Goal: Transaction & Acquisition: Purchase product/service

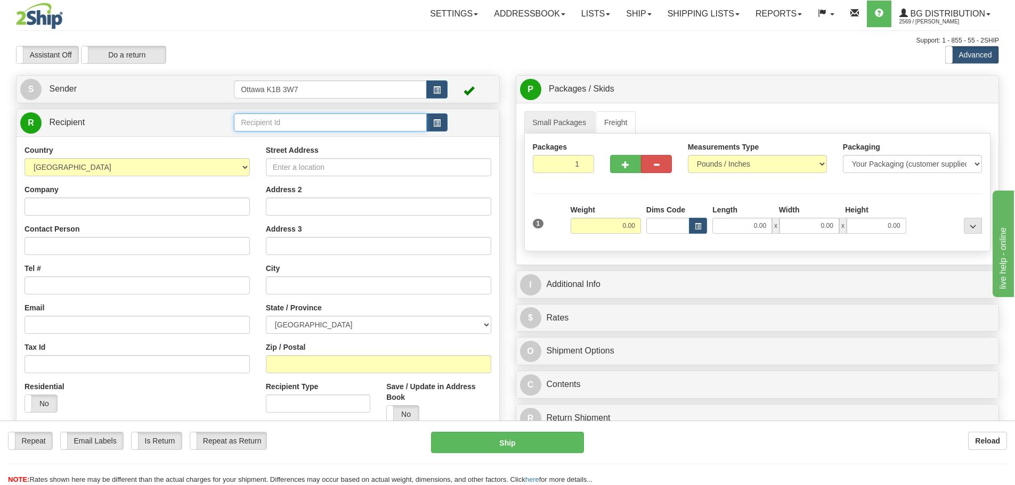
click at [284, 121] on input "text" at bounding box center [330, 122] width 193 height 18
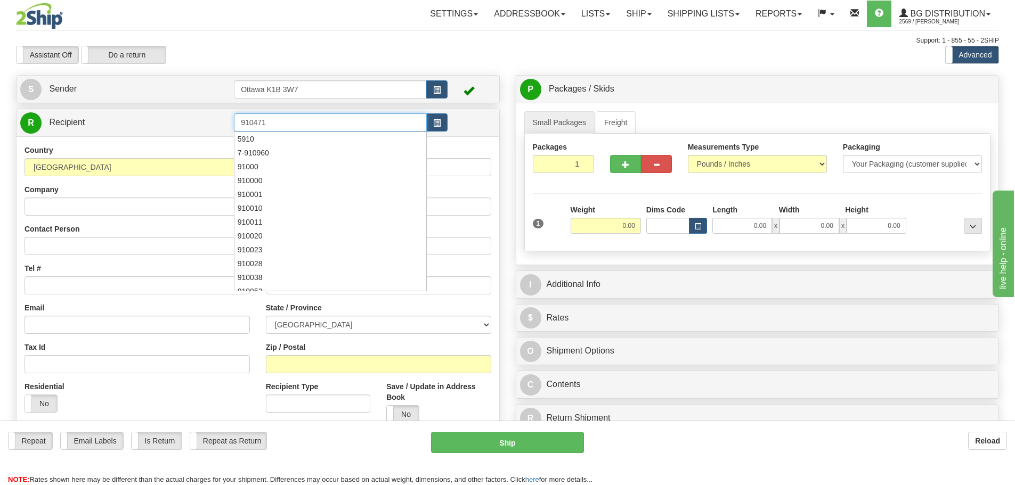
type input "910471"
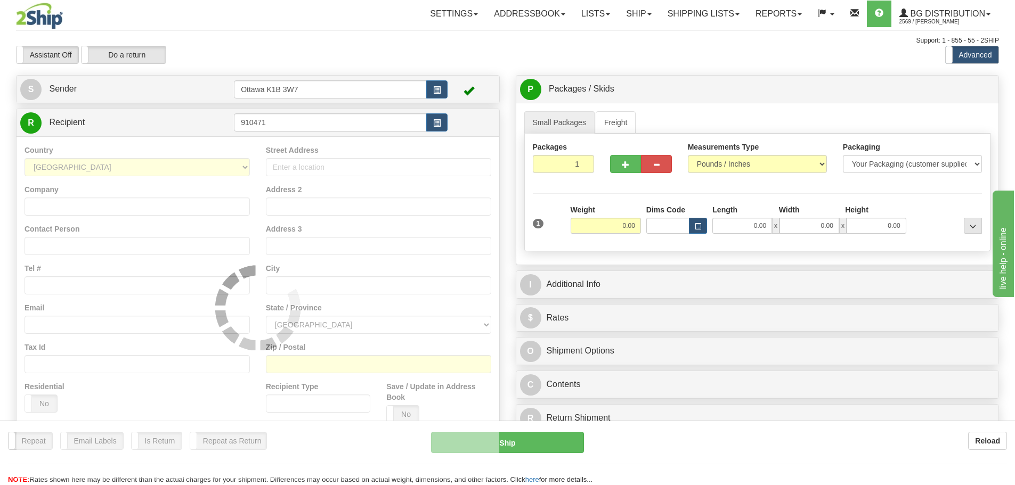
click at [302, 56] on div "Assistant On Assistant Off Do a return Do a return" at bounding box center [216, 55] width 416 height 18
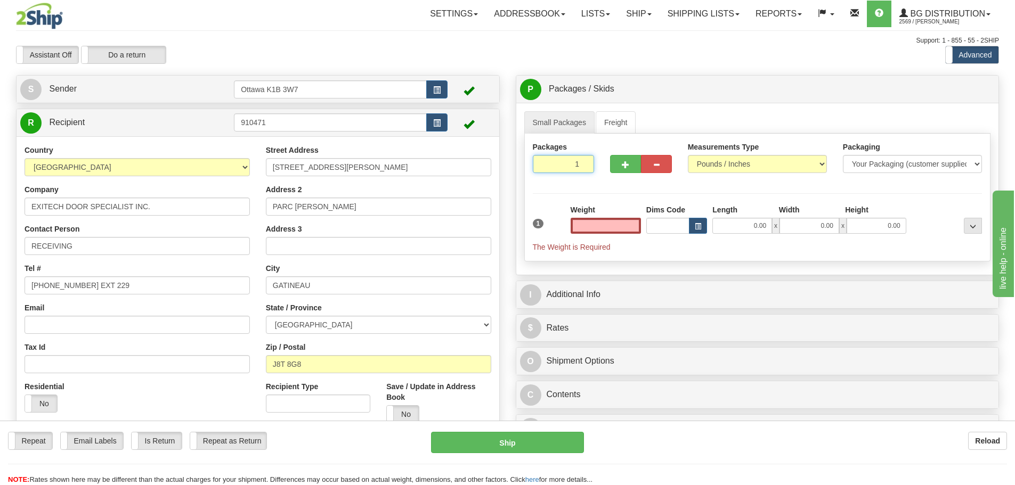
type input "0.00"
drag, startPoint x: 554, startPoint y: 156, endPoint x: 751, endPoint y: 213, distance: 204.6
click at [718, 200] on div "Packages 1 1 Measurements Type" at bounding box center [757, 198] width 467 height 128
type input "10"
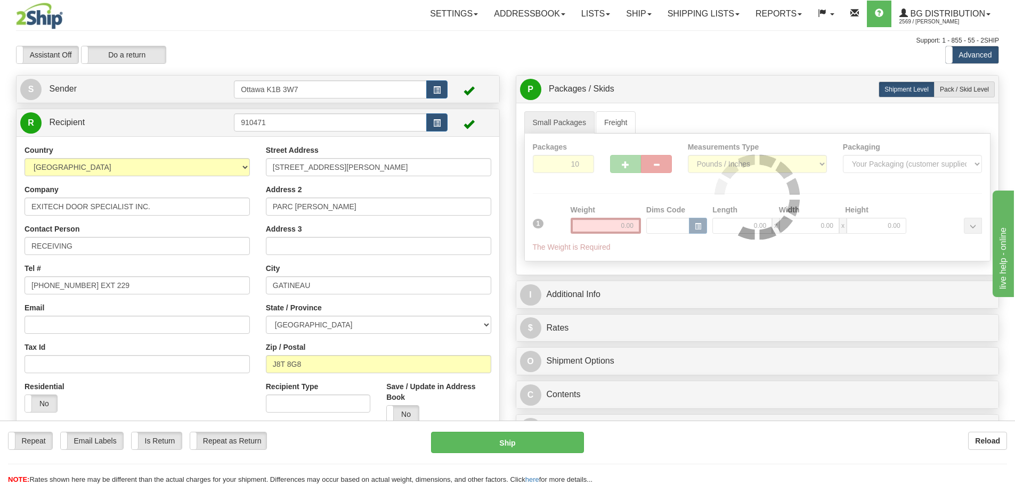
click at [584, 182] on div "Packages 10 1 Measurements Type" at bounding box center [757, 198] width 467 height 128
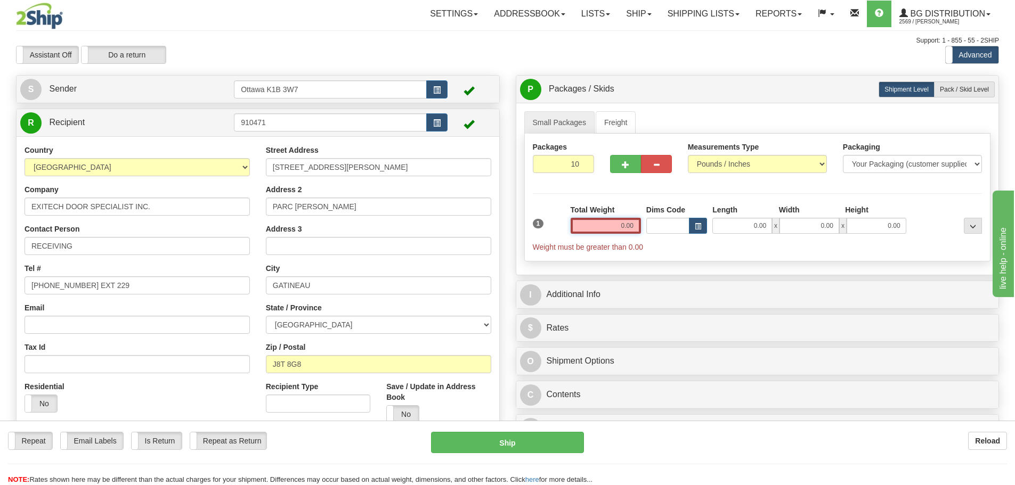
click at [630, 222] on input "0.00" at bounding box center [605, 226] width 70 height 16
type input "0.00"
click at [961, 92] on span "Pack / Skid Level" at bounding box center [964, 89] width 49 height 7
radio input "true"
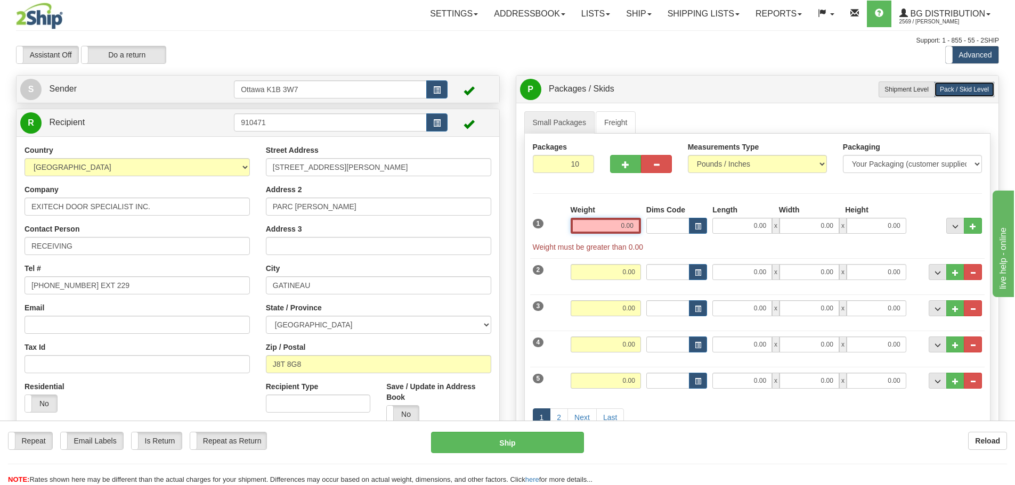
click at [608, 224] on input "0.00" at bounding box center [605, 226] width 70 height 16
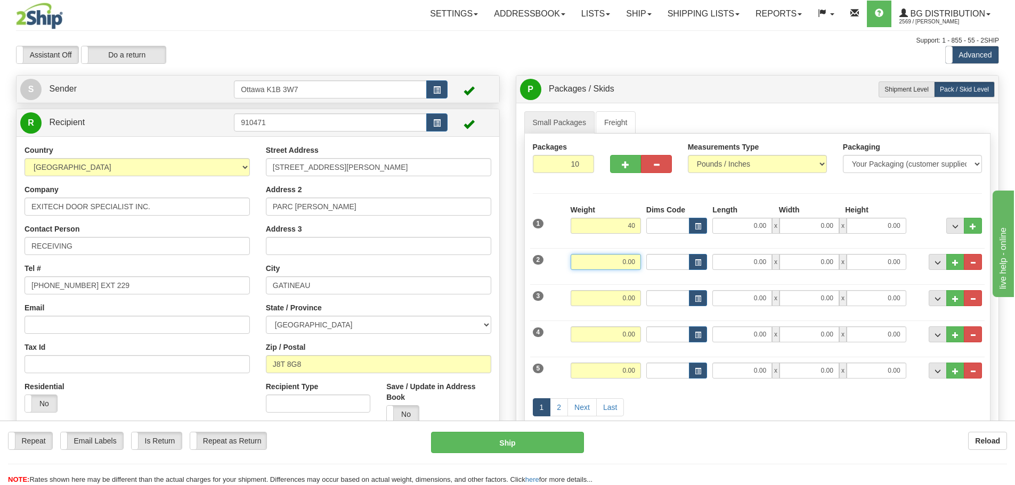
type input "40.00"
click at [632, 263] on input "0.00" at bounding box center [605, 262] width 70 height 16
type input "23.00"
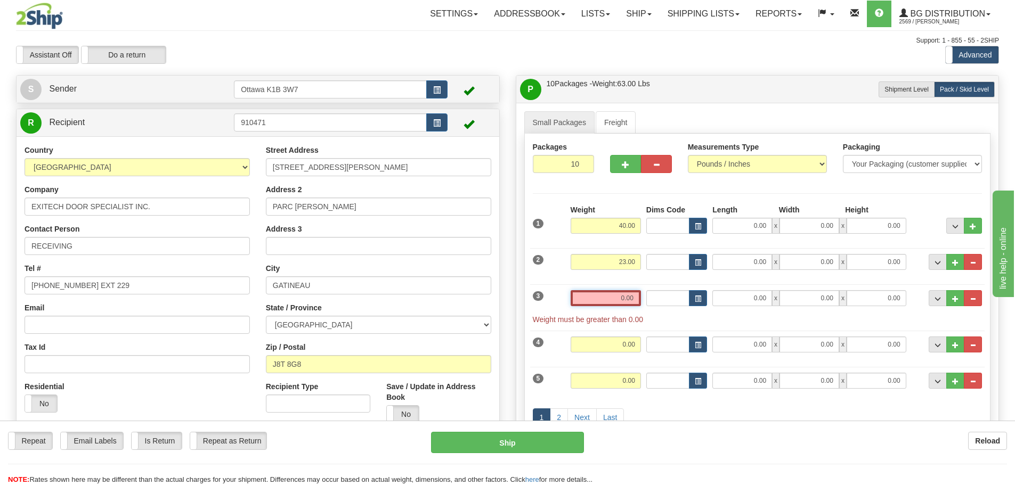
click at [632, 296] on input "0.00" at bounding box center [605, 298] width 70 height 16
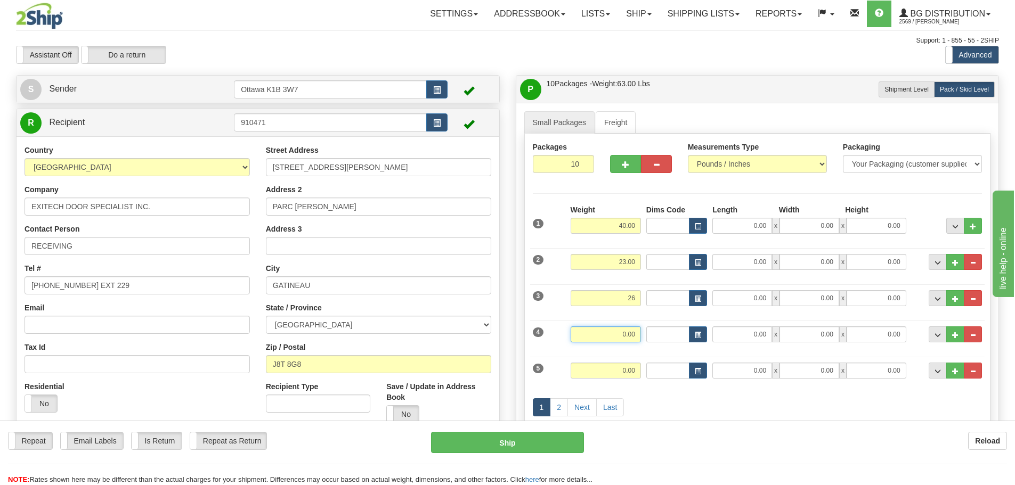
type input "26.00"
click at [633, 332] on input "0.00" at bounding box center [605, 334] width 70 height 16
drag, startPoint x: 624, startPoint y: 369, endPoint x: 786, endPoint y: 464, distance: 187.9
click at [624, 369] on input "0.00" at bounding box center [605, 371] width 70 height 16
type input "4.00"
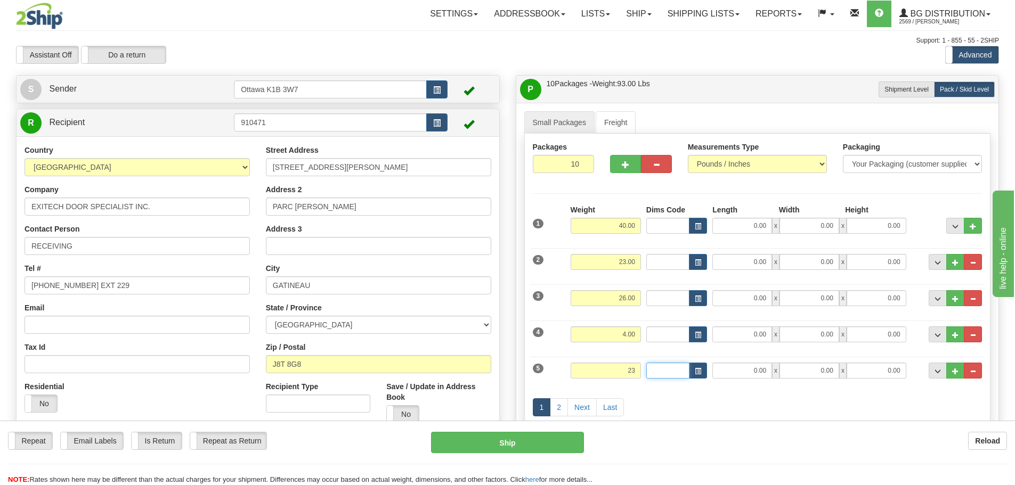
type input "23.00"
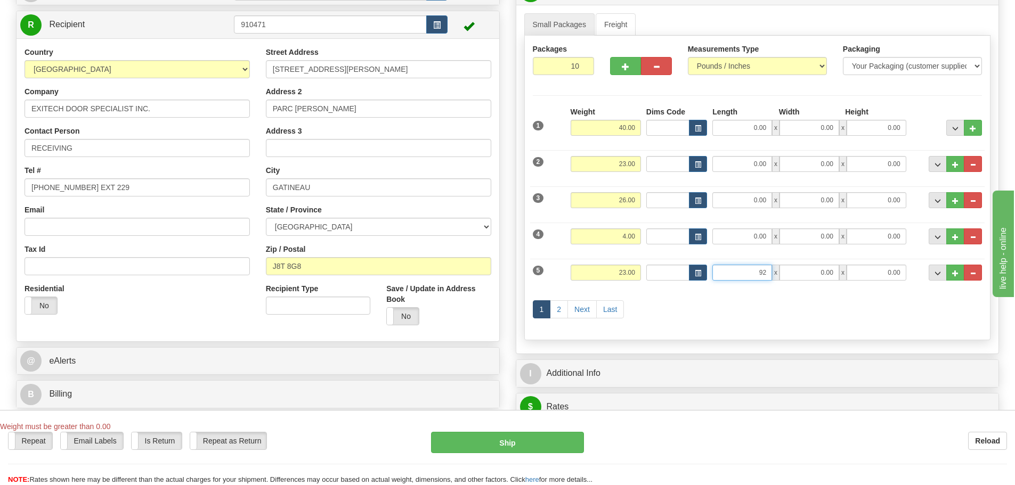
scroll to position [107, 0]
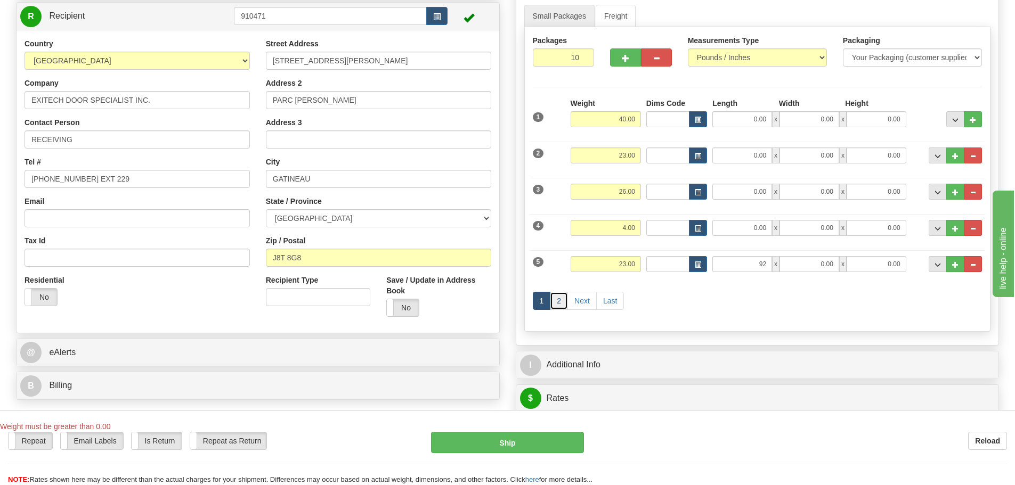
type input "92.00"
click at [562, 298] on link "2" at bounding box center [559, 301] width 18 height 18
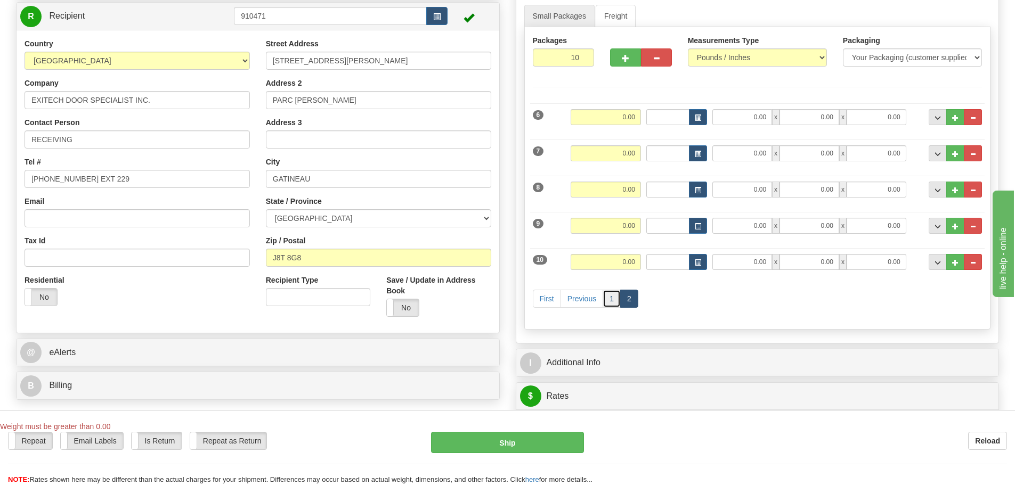
click at [610, 297] on link "1" at bounding box center [611, 299] width 18 height 18
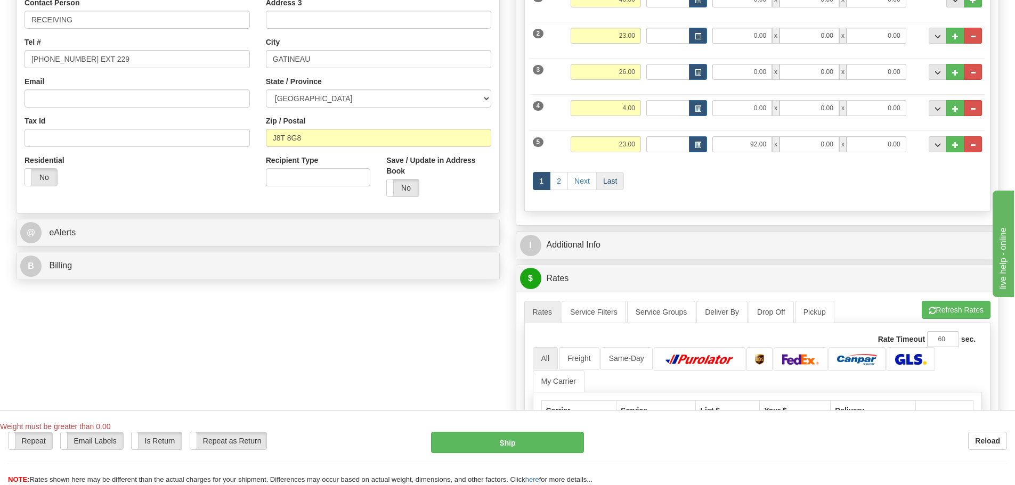
scroll to position [213, 0]
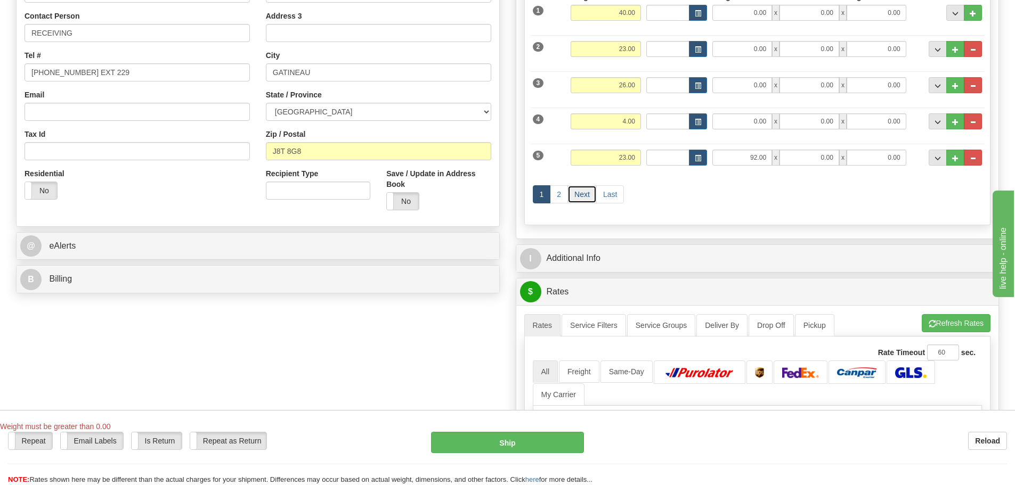
click at [568, 194] on link "Next" at bounding box center [581, 194] width 29 height 18
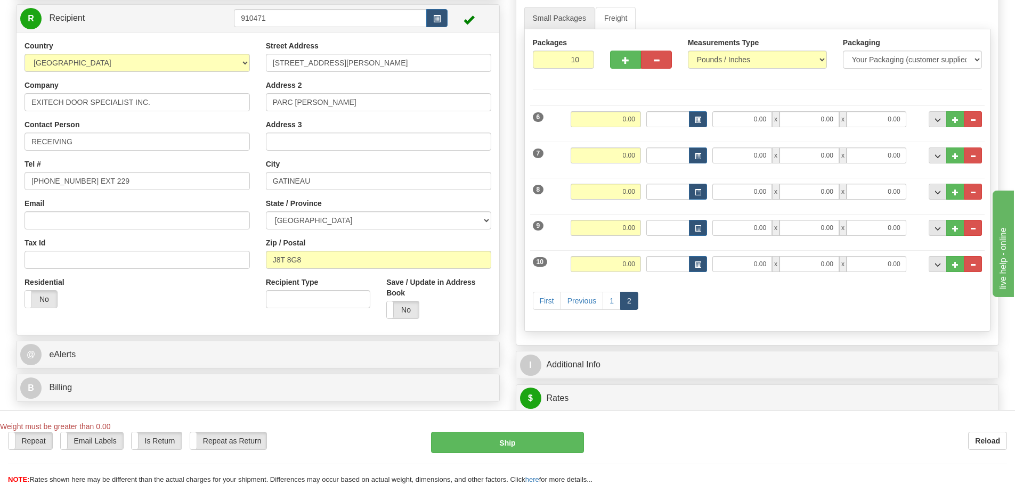
scroll to position [0, 0]
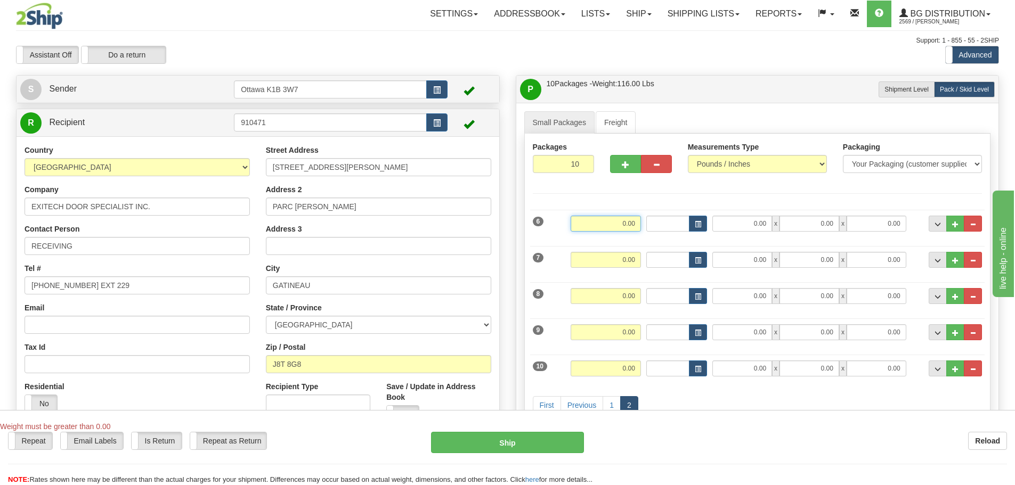
click at [594, 220] on input "0.00" at bounding box center [605, 224] width 70 height 16
type input "33.00"
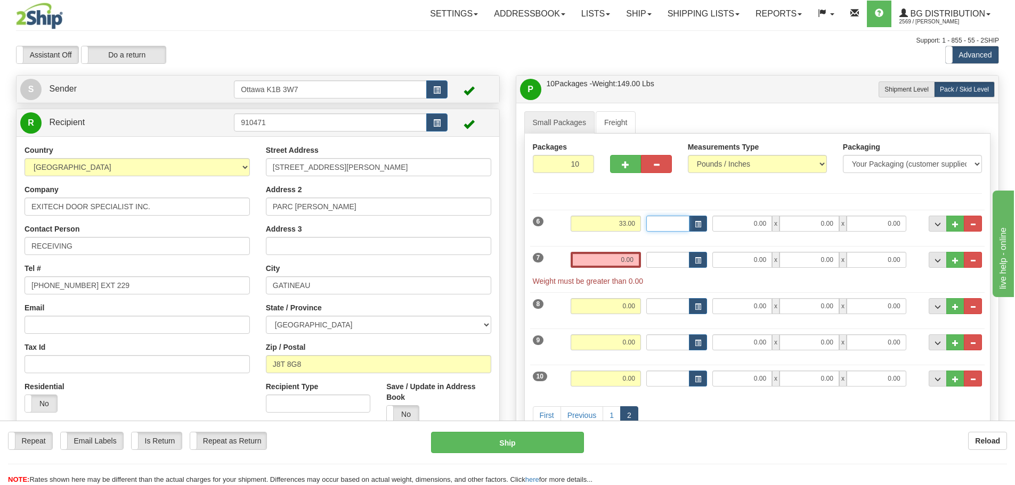
type input "3"
click at [608, 258] on input "0.00" at bounding box center [605, 260] width 70 height 16
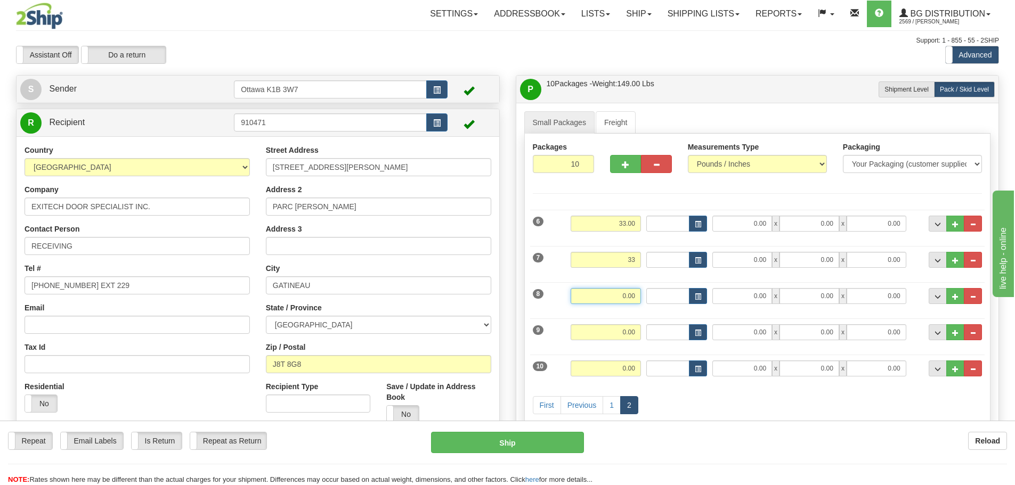
type input "33.00"
click at [638, 295] on input "0.00" at bounding box center [605, 296] width 70 height 16
type input "33.00"
click at [622, 332] on input "0.00" at bounding box center [605, 332] width 70 height 16
type input "42.00"
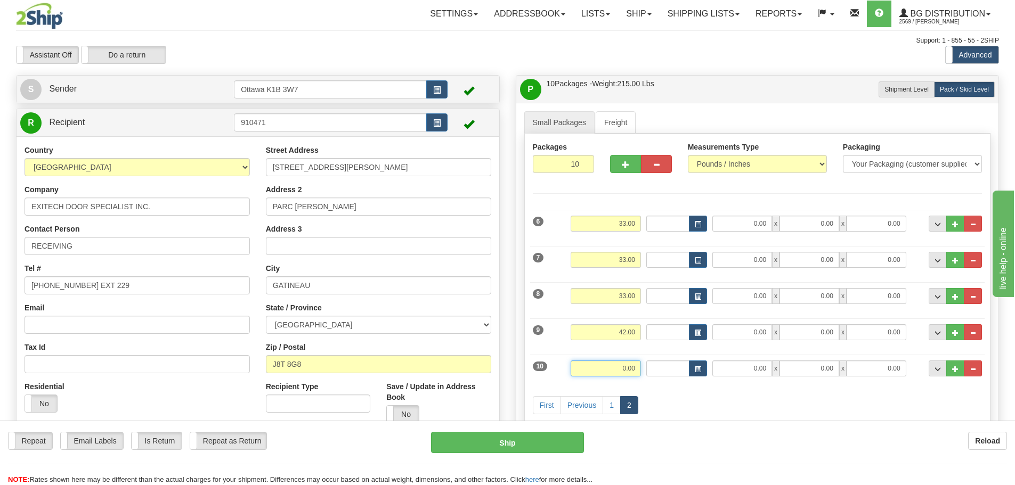
click at [610, 375] on input "0.00" at bounding box center [605, 369] width 70 height 16
type input "0.00"
drag, startPoint x: 602, startPoint y: 379, endPoint x: 601, endPoint y: 372, distance: 6.9
click at [602, 374] on div "Weight 0.00" at bounding box center [606, 373] width 76 height 24
click at [601, 372] on input "0.00" at bounding box center [605, 369] width 70 height 16
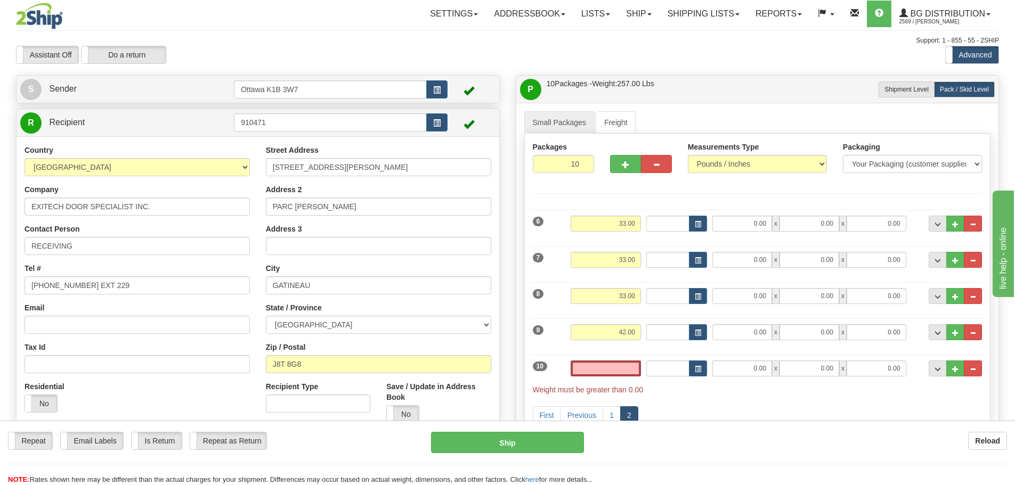
type input "0.00"
click at [628, 373] on input "0.00" at bounding box center [605, 369] width 70 height 16
click at [627, 371] on input "text" at bounding box center [605, 369] width 70 height 16
click at [816, 402] on div "First Previous 1 2" at bounding box center [757, 407] width 455 height 42
type input "28.00"
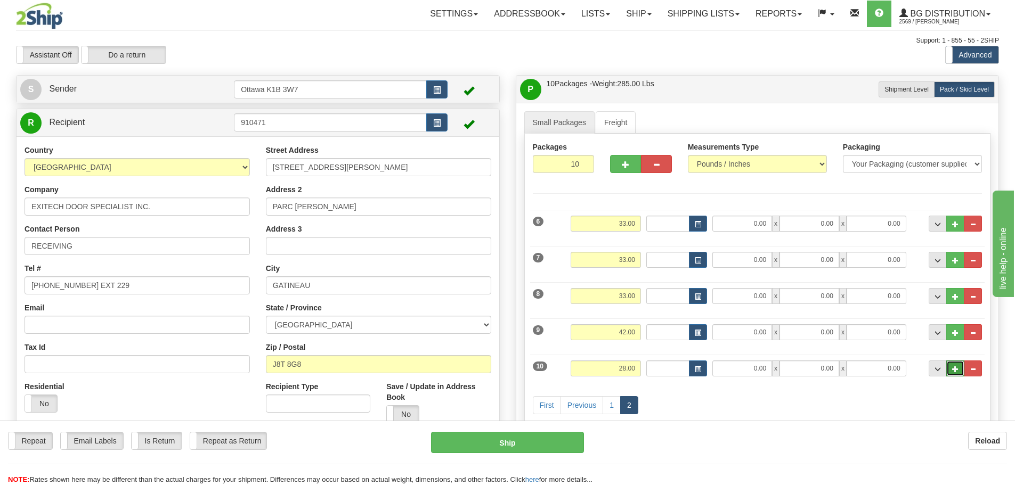
click at [956, 365] on button "..." at bounding box center [955, 369] width 18 height 16
type input "11"
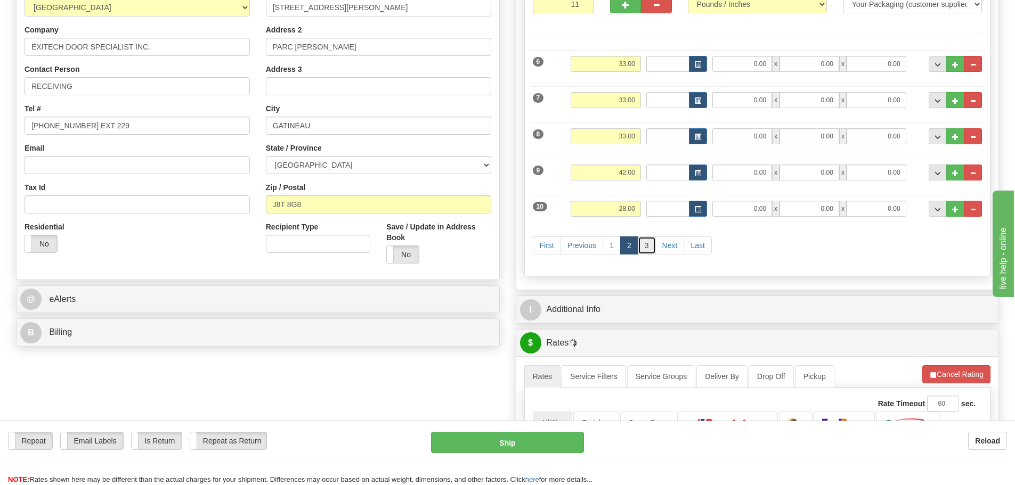
click at [647, 241] on link "3" at bounding box center [647, 245] width 18 height 18
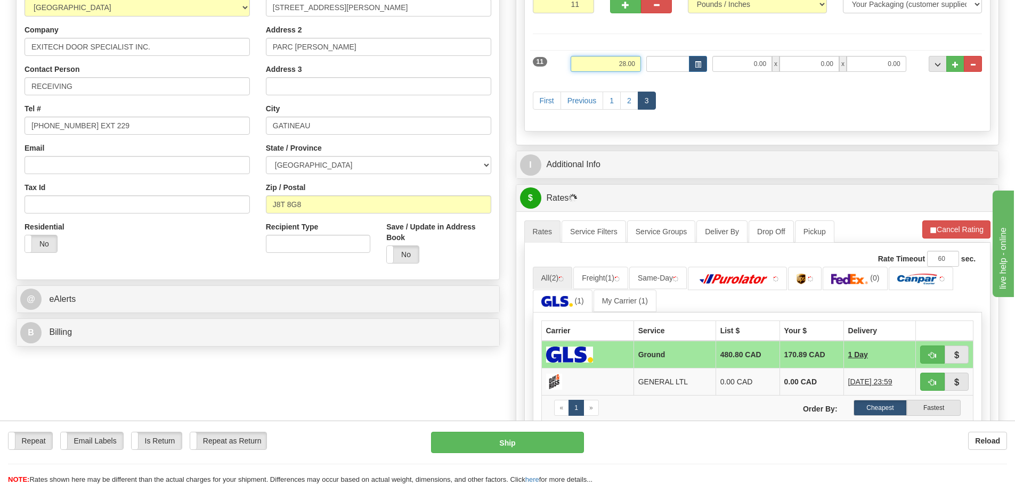
drag, startPoint x: 595, startPoint y: 67, endPoint x: 736, endPoint y: 97, distance: 144.0
click at [672, 78] on div "11 Weight 28.00 Dims Code Length Width 0.00" at bounding box center [757, 63] width 455 height 36
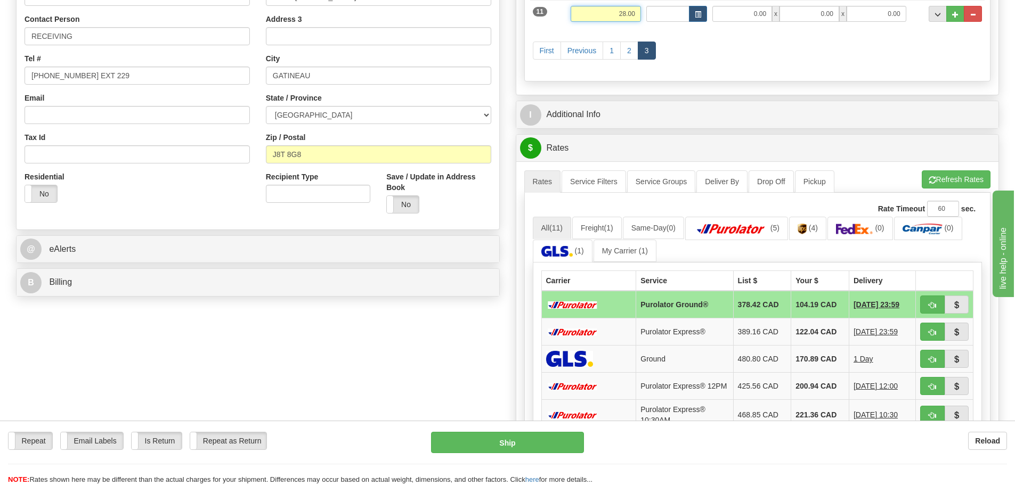
scroll to position [53, 0]
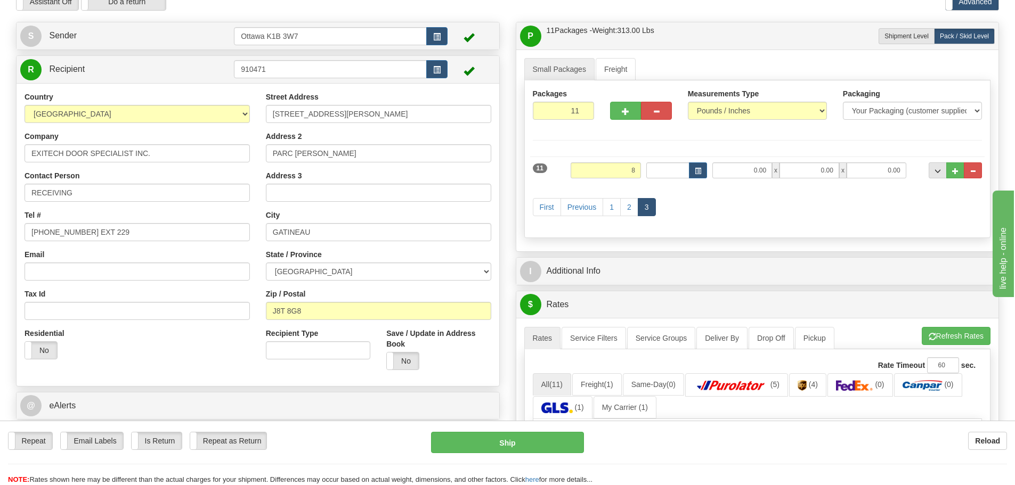
type input "8.00"
drag, startPoint x: 711, startPoint y: 220, endPoint x: 712, endPoint y: 228, distance: 8.6
click at [711, 220] on div "First Previous 1 2 3" at bounding box center [757, 208] width 455 height 42
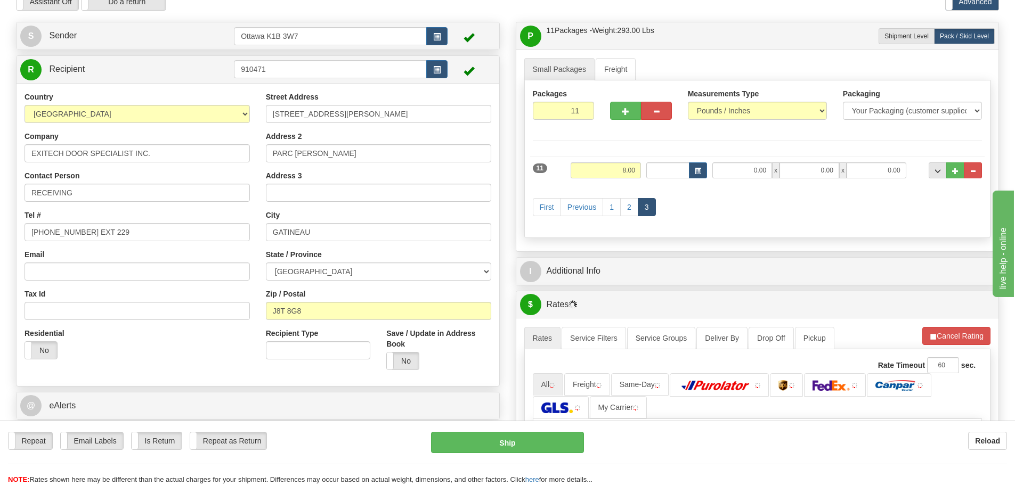
scroll to position [266, 0]
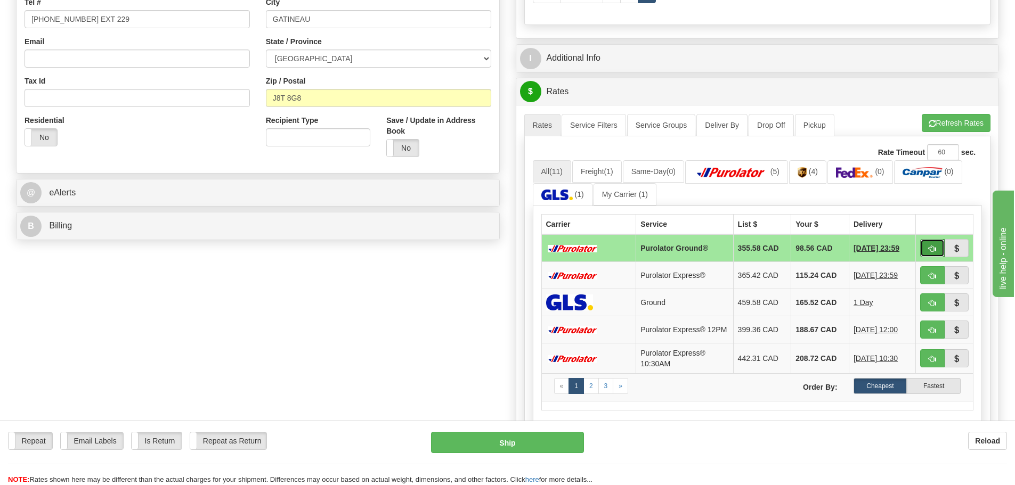
click at [928, 246] on span "button" at bounding box center [931, 249] width 7 height 7
type input "260"
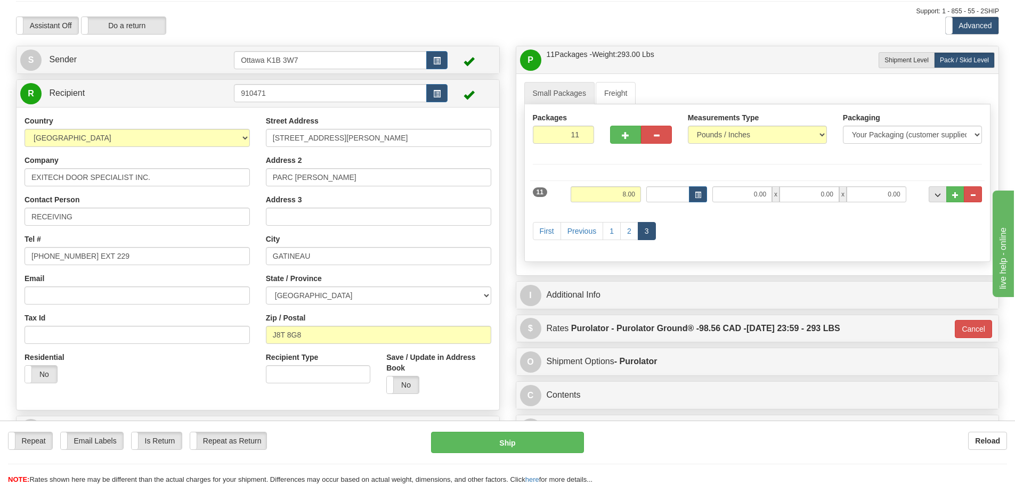
scroll to position [53, 0]
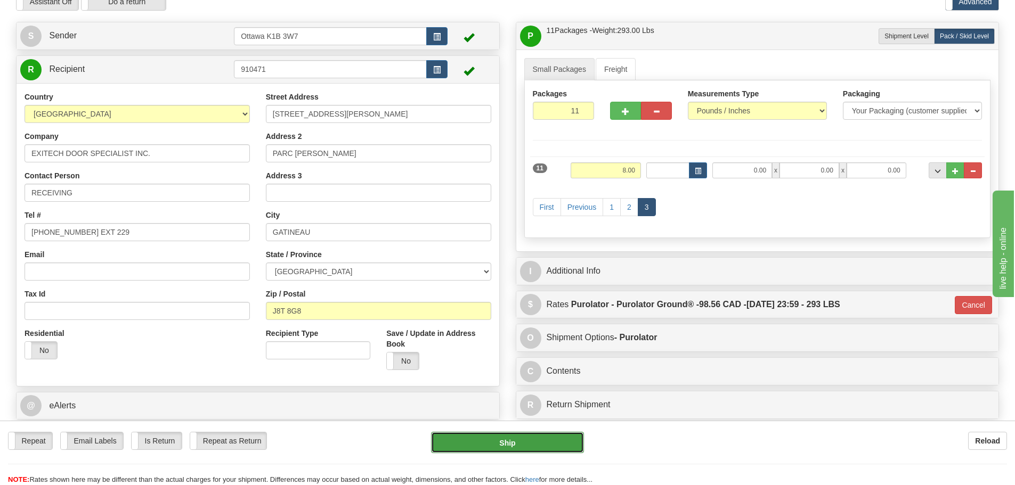
click at [479, 448] on button "Ship" at bounding box center [507, 442] width 153 height 21
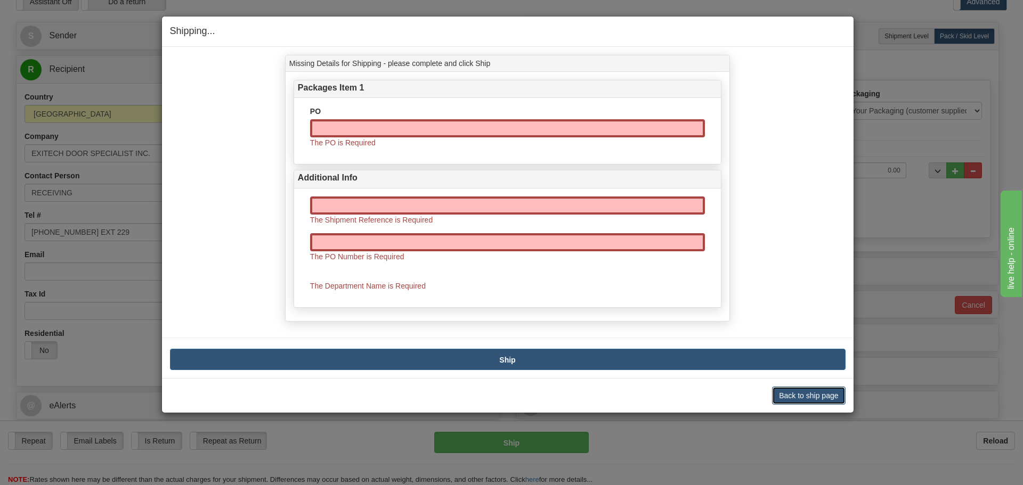
click at [814, 401] on button "Back to ship page" at bounding box center [808, 396] width 73 height 18
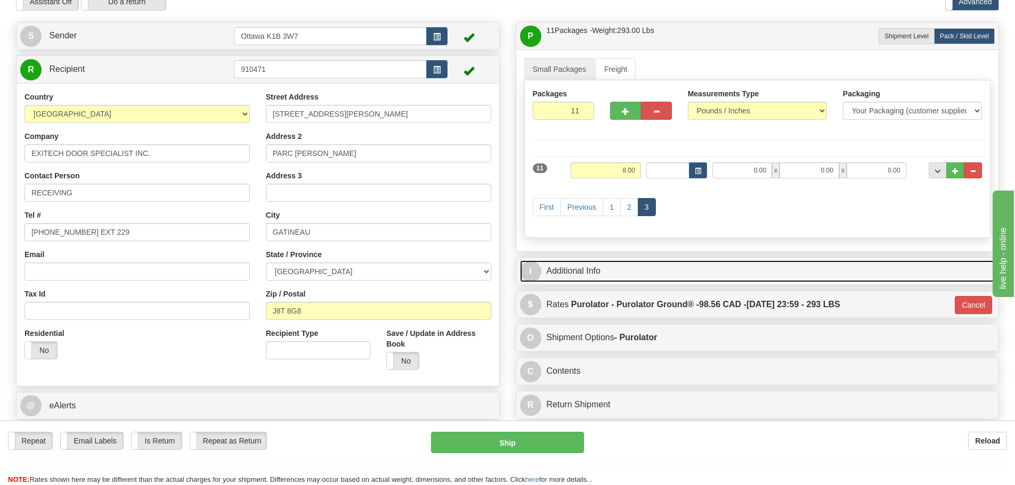
click at [654, 276] on link "I Additional Info" at bounding box center [757, 271] width 475 height 22
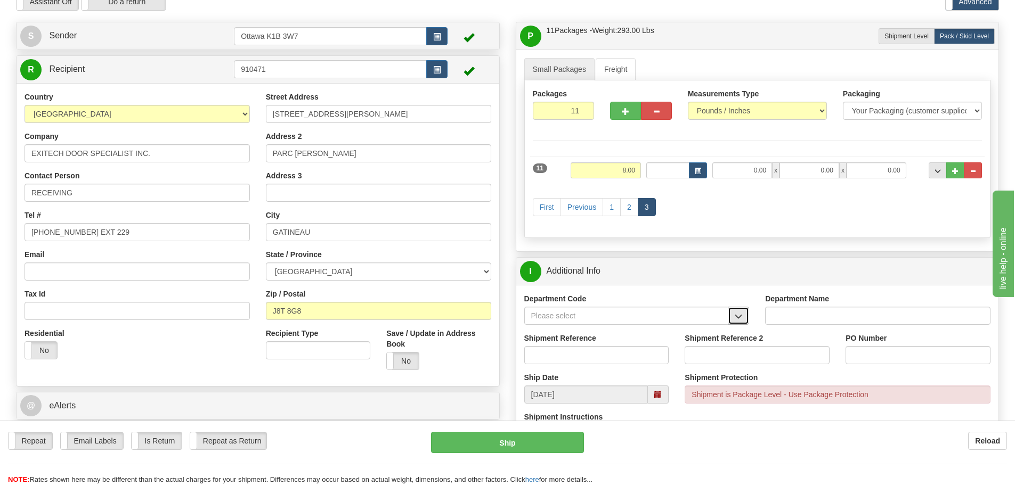
click at [737, 321] on button "button" at bounding box center [738, 316] width 21 height 18
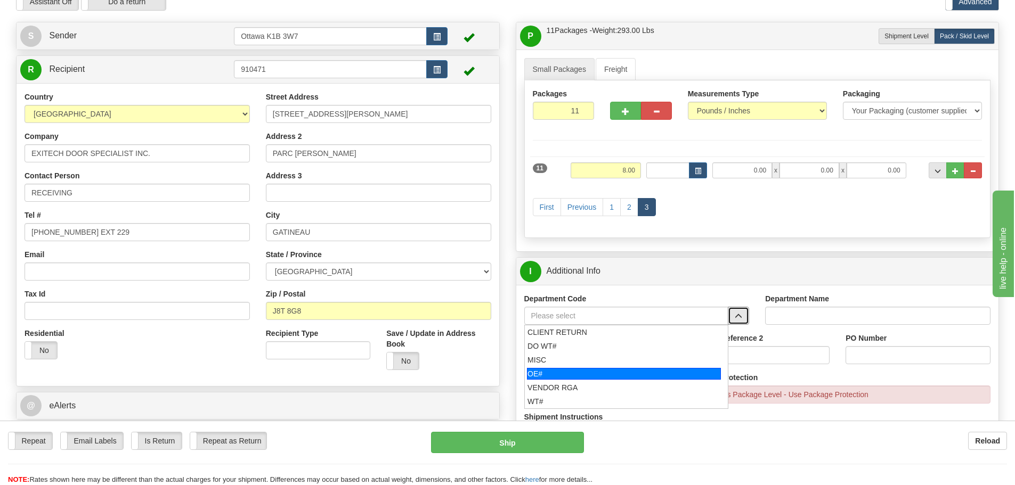
click at [626, 373] on div "OE#" at bounding box center [624, 374] width 194 height 12
type input "OE#"
type input "ORDERS"
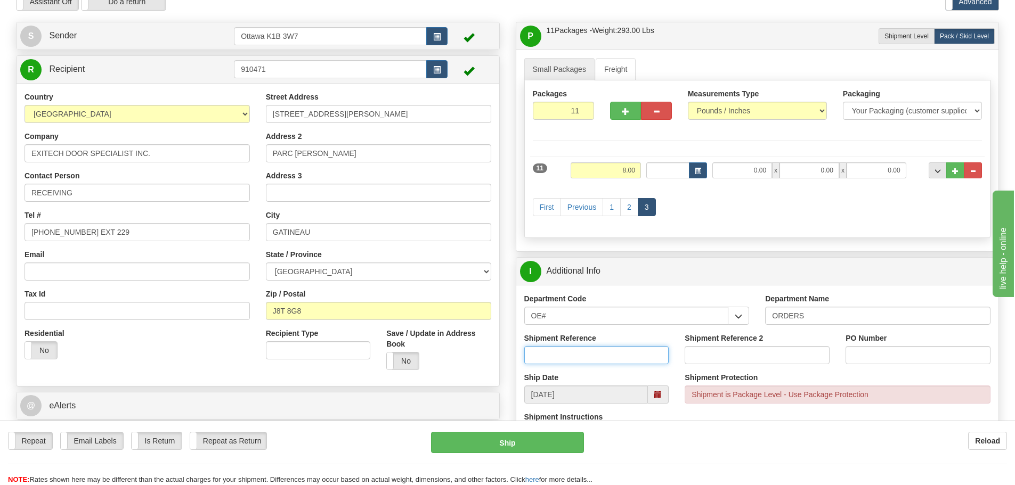
click at [597, 347] on input "Shipment Reference" at bounding box center [596, 355] width 145 height 18
type input "10198799-06"
click at [735, 361] on input "Shipment Reference 2" at bounding box center [756, 355] width 145 height 18
type input "10203995-00"
click at [888, 356] on input "PO Number" at bounding box center [917, 355] width 145 height 18
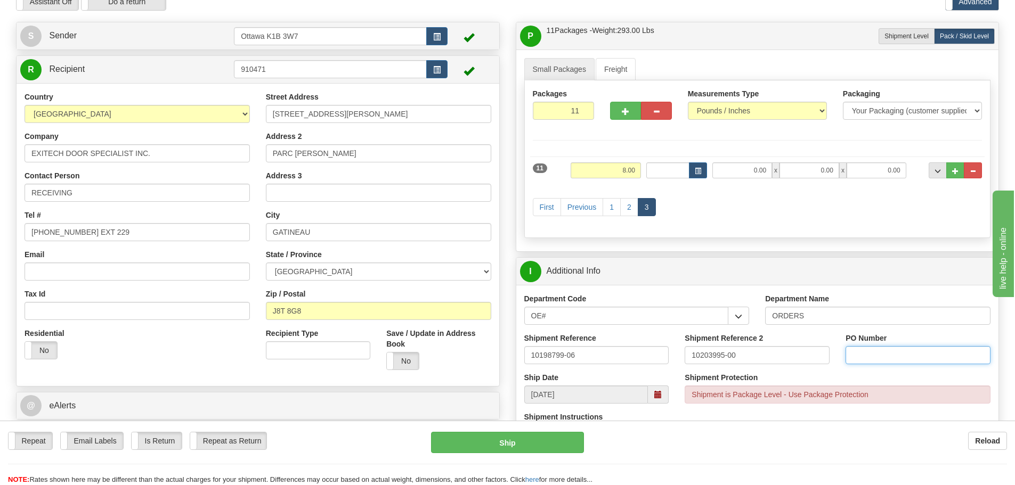
type input "p"
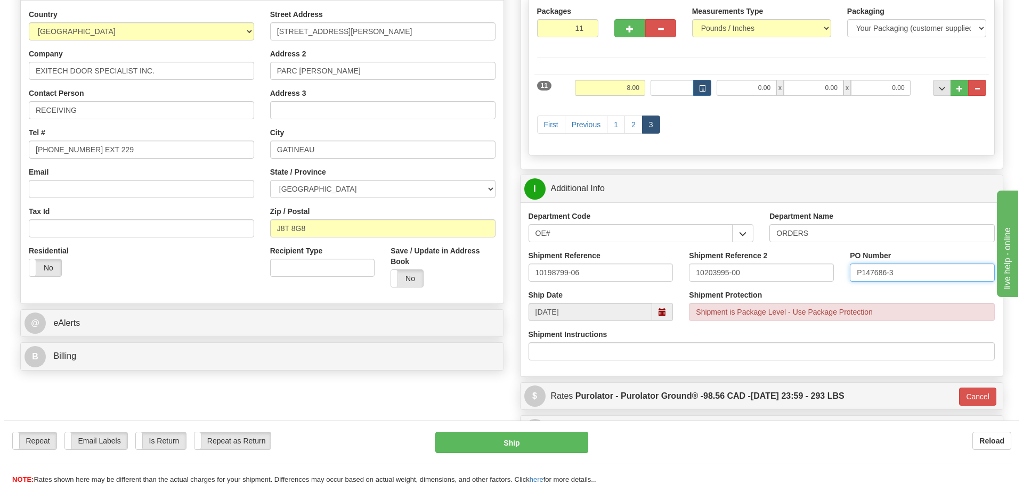
scroll to position [160, 0]
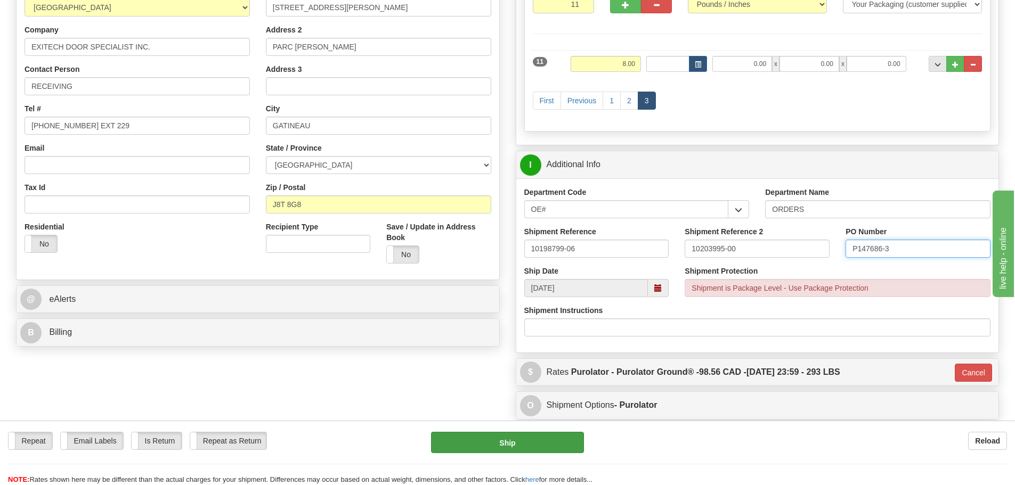
type input "P147686-3"
click at [577, 439] on button "Ship" at bounding box center [507, 442] width 153 height 21
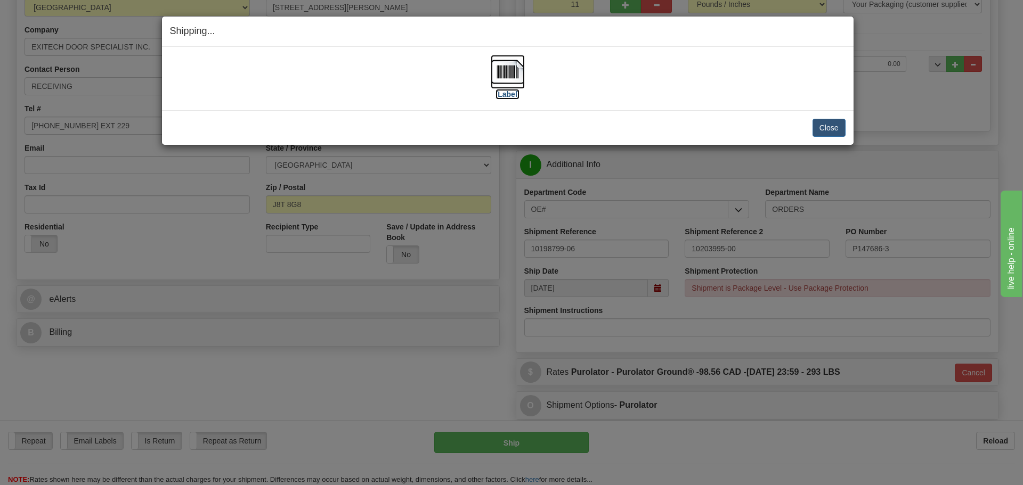
click at [509, 94] on label "[Label]" at bounding box center [507, 94] width 25 height 11
drag, startPoint x: 817, startPoint y: 124, endPoint x: 810, endPoint y: 121, distance: 7.2
click at [817, 124] on button "Close" at bounding box center [828, 128] width 33 height 18
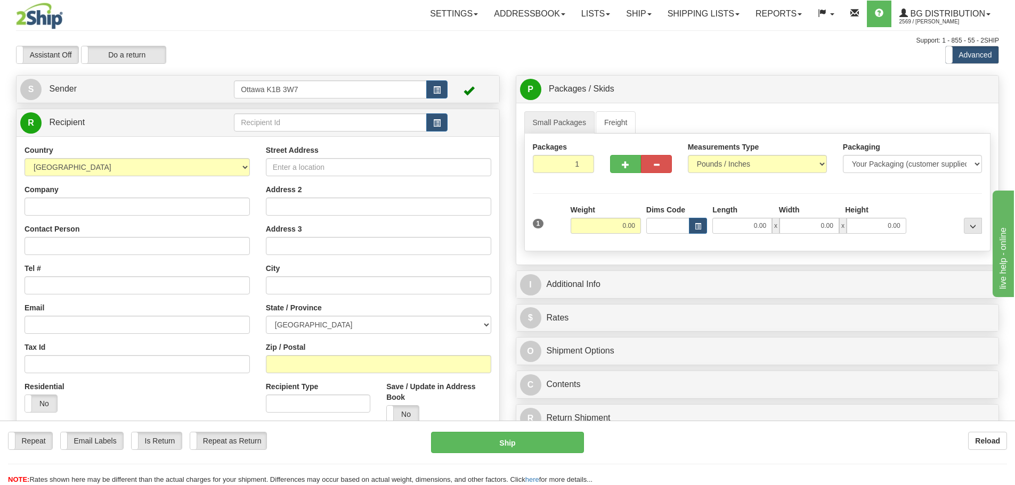
click at [320, 112] on td at bounding box center [341, 123] width 214 height 22
click at [320, 119] on input "text" at bounding box center [330, 122] width 193 height 18
type input "910561"
click at [305, 76] on div "S Sender [STREET_ADDRESS]" at bounding box center [258, 89] width 483 height 27
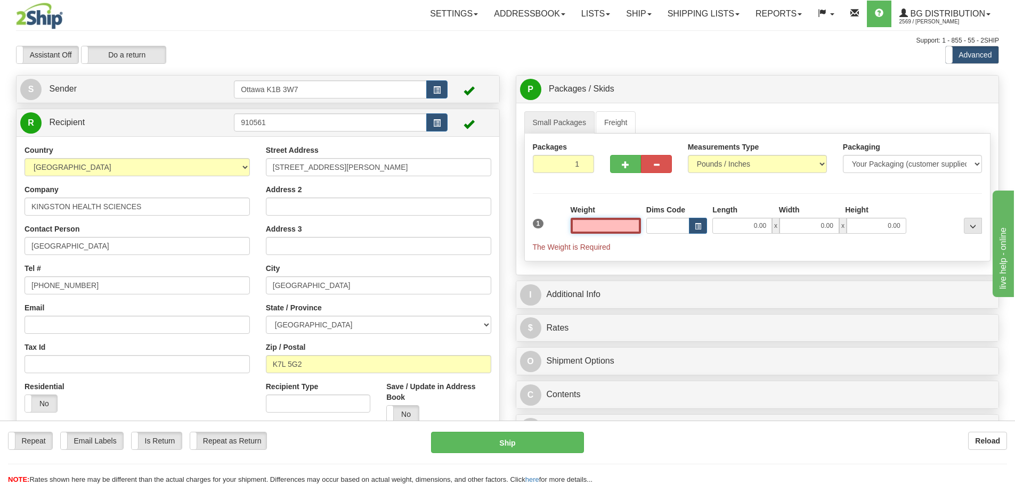
click at [610, 227] on input "text" at bounding box center [605, 226] width 70 height 16
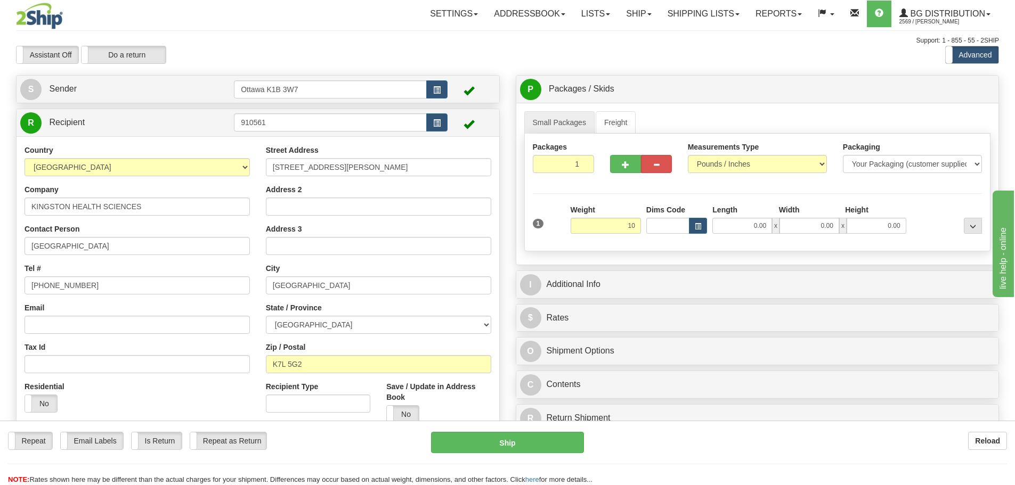
type input "10.00"
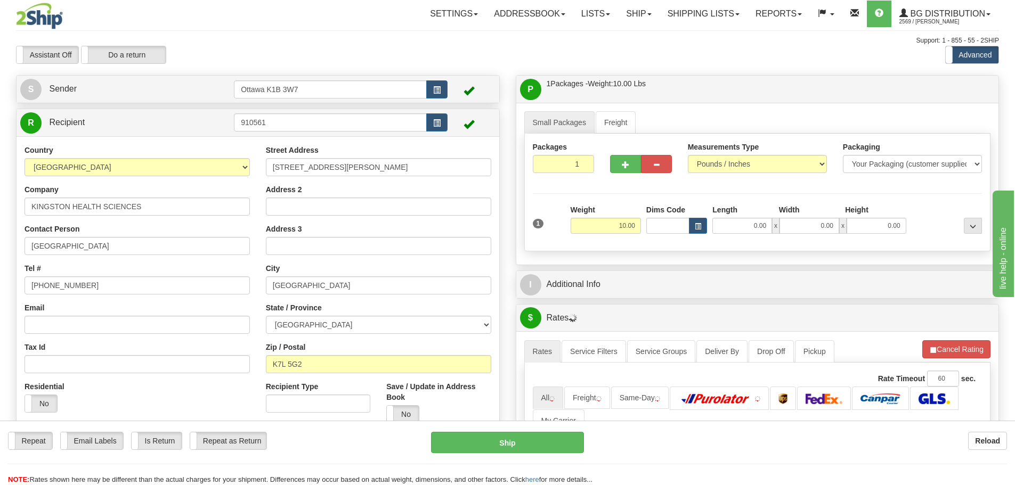
click at [720, 264] on div "Small Packages Freight Packages 1 1 Measurements Type" at bounding box center [757, 184] width 483 height 162
drag, startPoint x: 723, startPoint y: 273, endPoint x: 729, endPoint y: 277, distance: 7.6
click at [723, 273] on div "I Additional Info" at bounding box center [757, 284] width 483 height 27
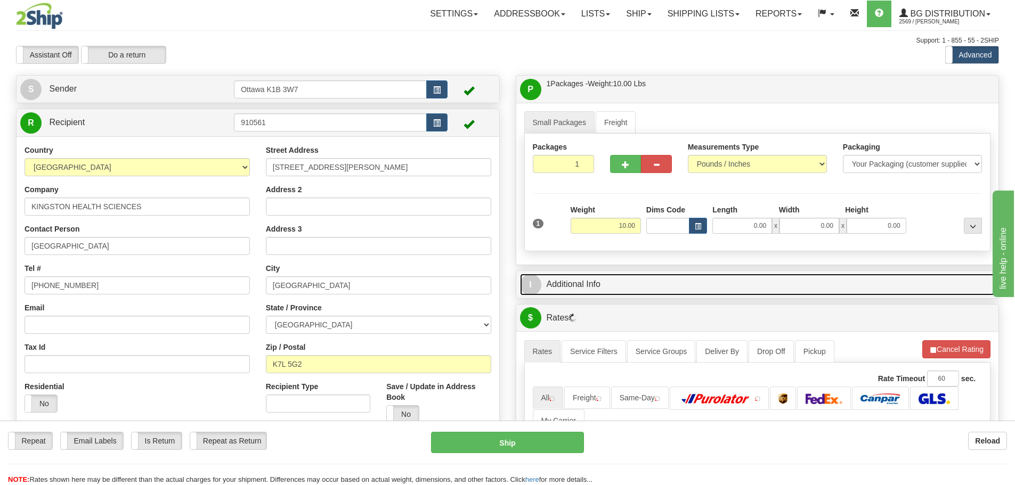
click at [742, 290] on link "I Additional Info" at bounding box center [757, 285] width 475 height 22
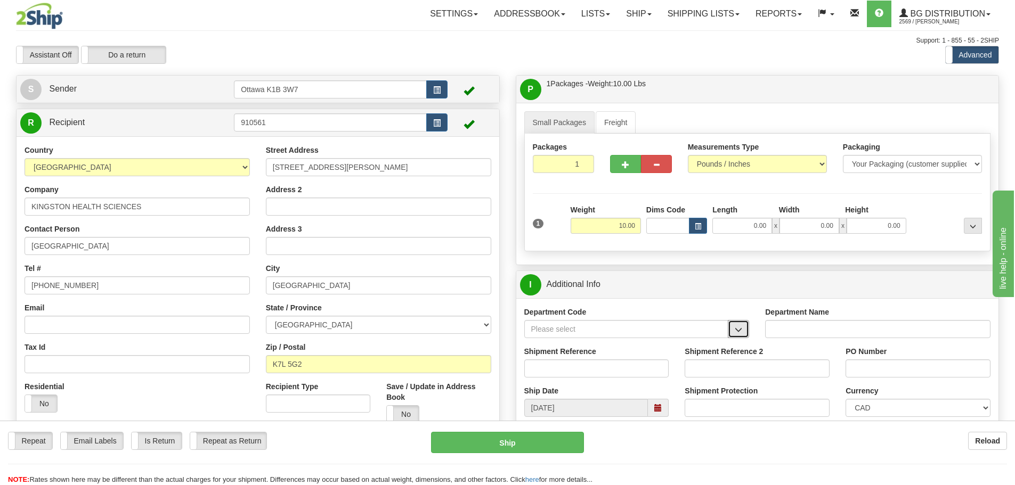
click at [743, 329] on button "button" at bounding box center [738, 329] width 21 height 18
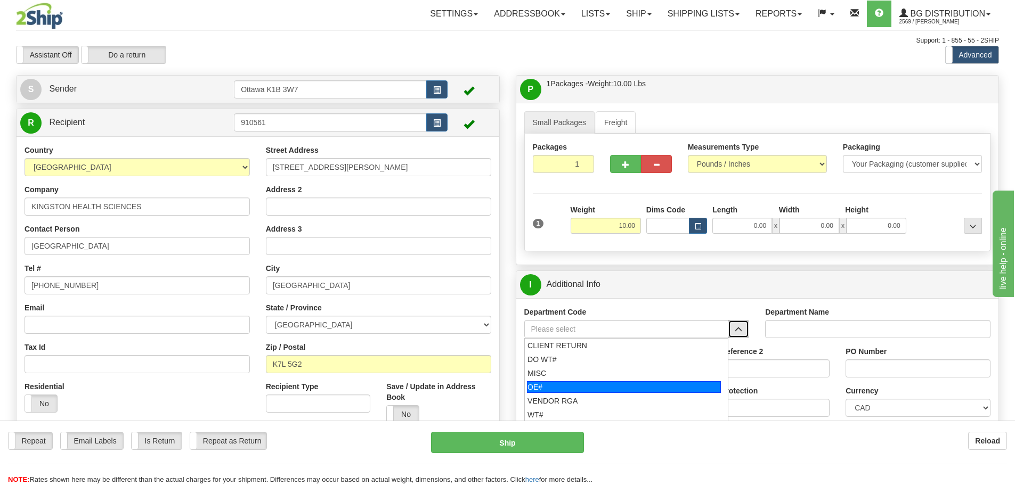
click at [566, 386] on div "OE#" at bounding box center [624, 387] width 194 height 12
type input "OE#"
type input "ORDERS"
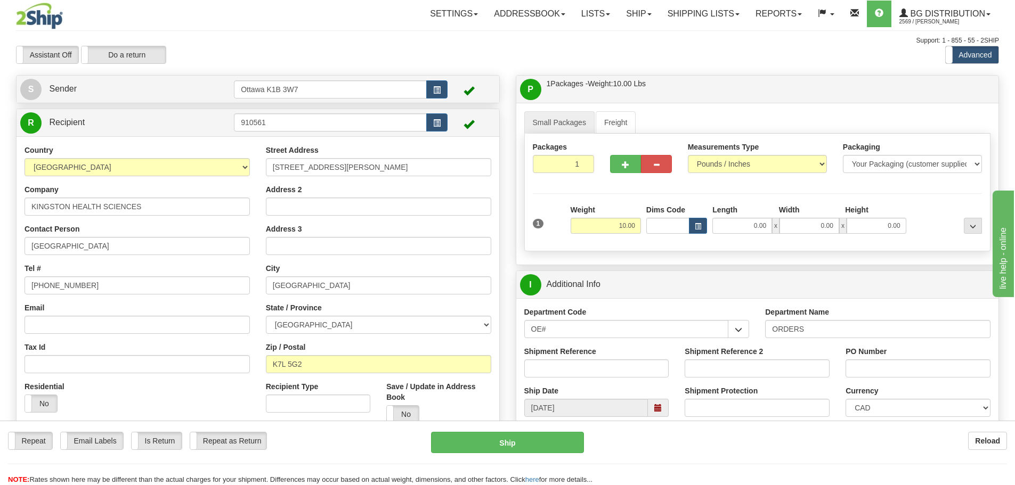
click at [564, 357] on div "Shipment Reference" at bounding box center [596, 361] width 145 height 31
click at [568, 364] on input "Shipment Reference" at bounding box center [596, 369] width 145 height 18
type input "10197936-01"
click at [795, 374] on input "Shipment Reference 2" at bounding box center [756, 369] width 145 height 18
type input "10202708-00"
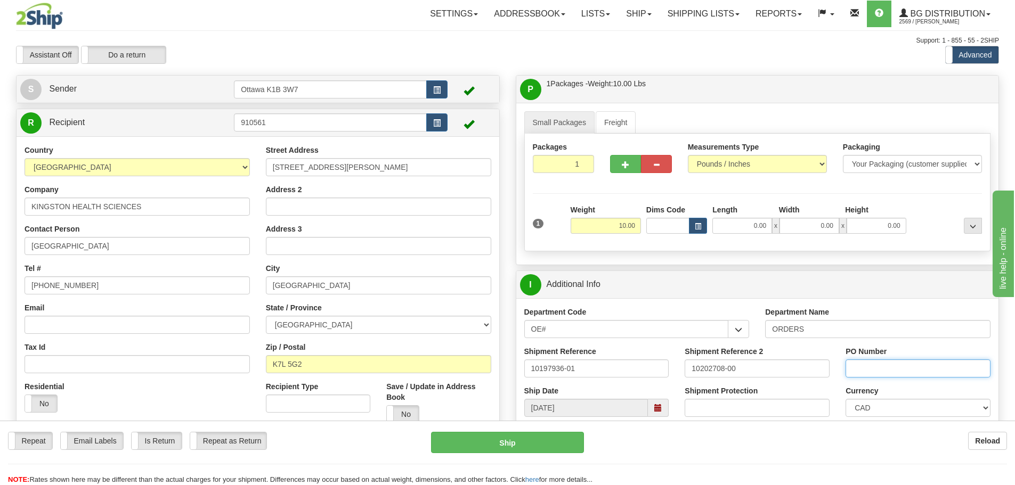
click at [929, 362] on input "PO Number" at bounding box center [917, 369] width 145 height 18
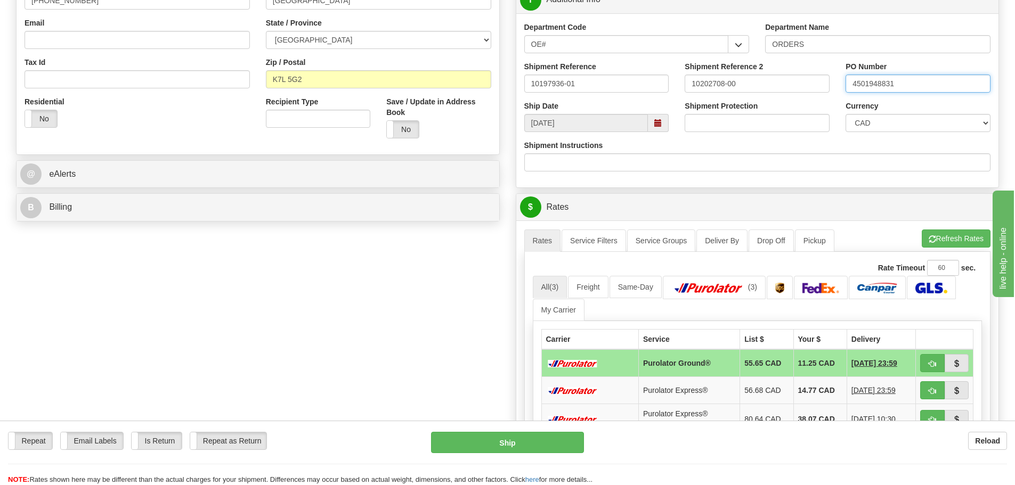
scroll to position [320, 0]
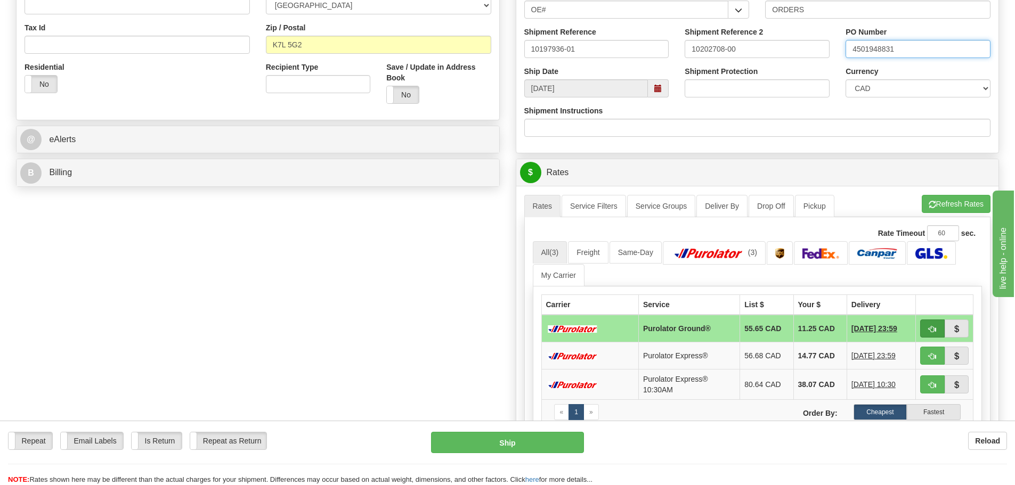
type input "4501948831"
click at [942, 334] on button "button" at bounding box center [932, 329] width 25 height 18
type input "260"
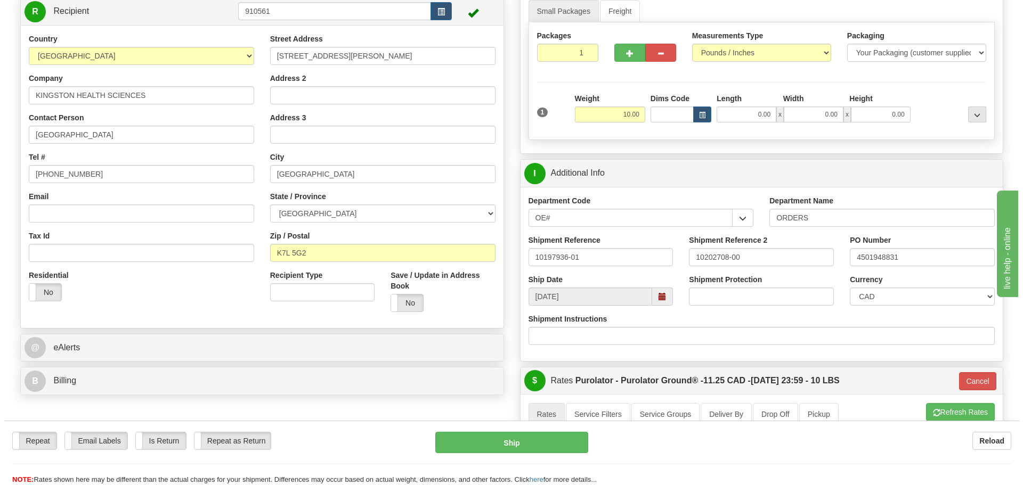
scroll to position [107, 0]
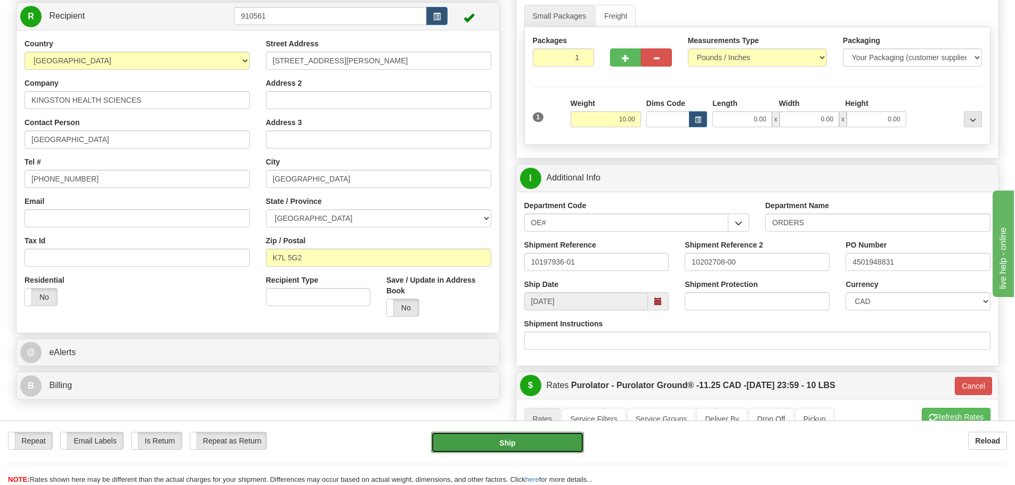
click at [566, 444] on button "Ship" at bounding box center [507, 442] width 153 height 21
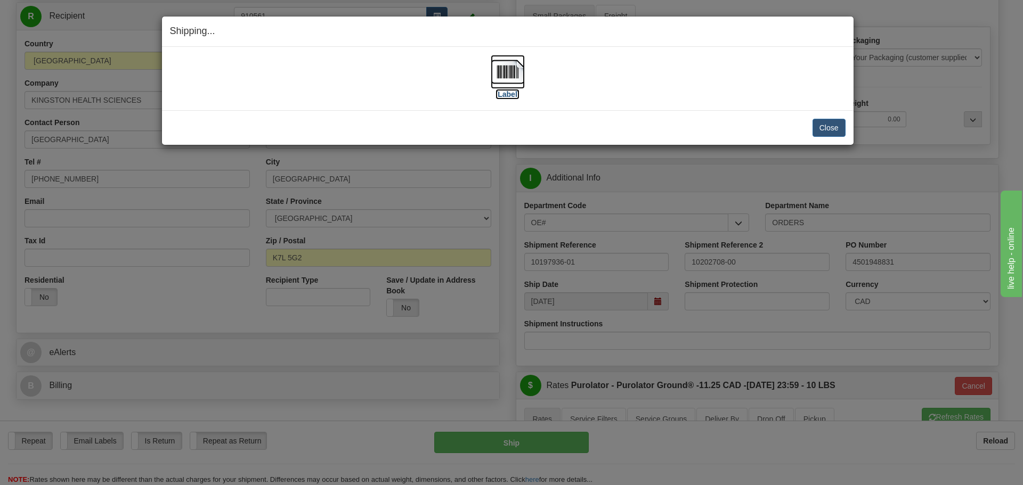
click at [506, 92] on label "[Label]" at bounding box center [507, 94] width 25 height 11
click at [831, 134] on button "Close" at bounding box center [828, 128] width 33 height 18
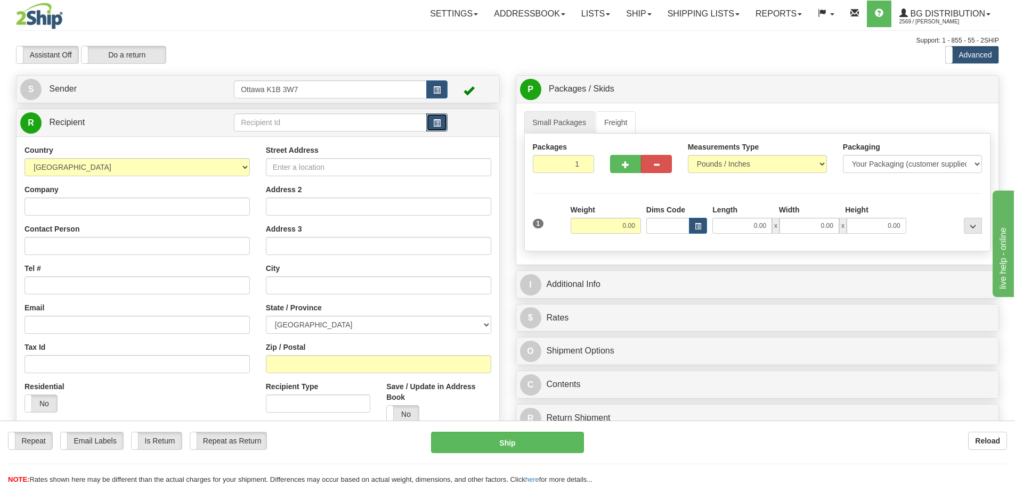
click at [428, 129] on button "button" at bounding box center [436, 122] width 21 height 18
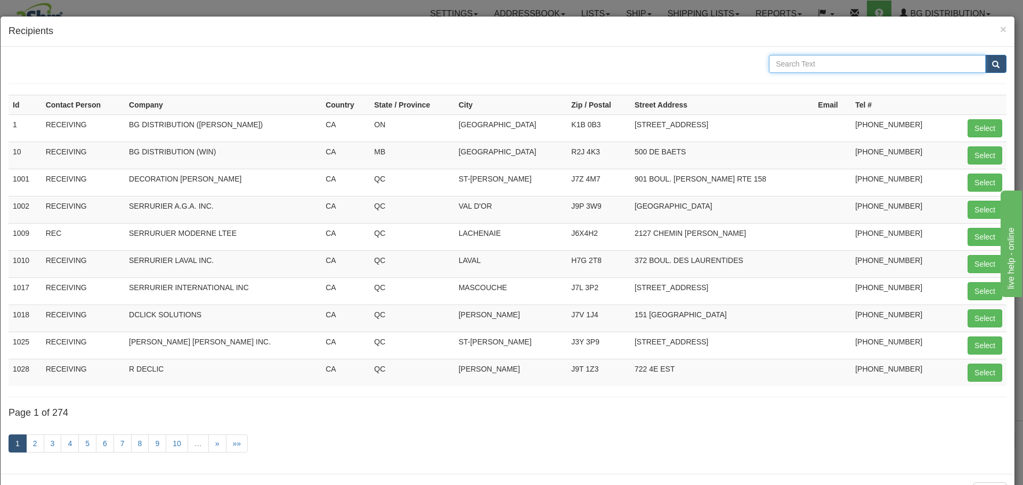
click at [845, 66] on input "text" at bounding box center [877, 64] width 217 height 18
type input "allegion"
click at [999, 62] on div "allegion" at bounding box center [888, 64] width 254 height 18
click at [993, 62] on button "submit" at bounding box center [995, 64] width 21 height 18
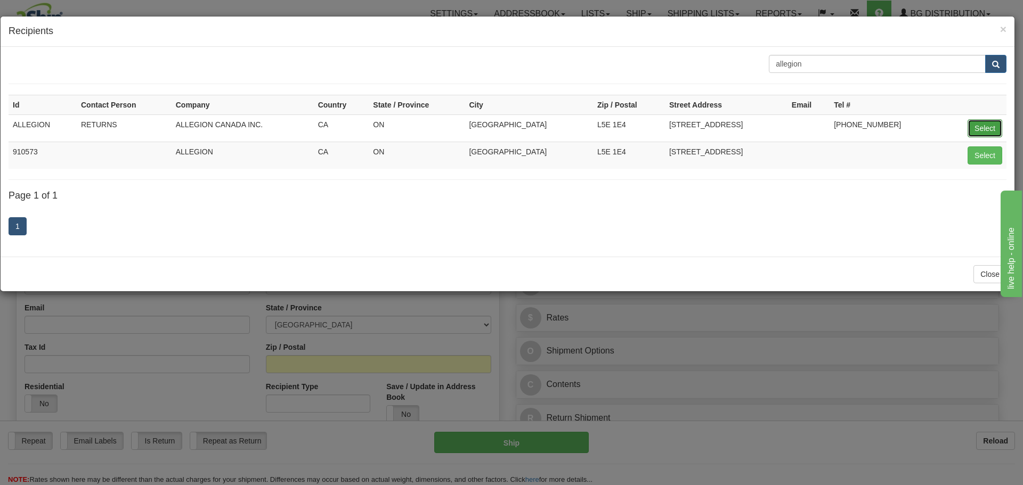
click at [993, 128] on button "Select" at bounding box center [984, 128] width 35 height 18
type input "ALLEGION"
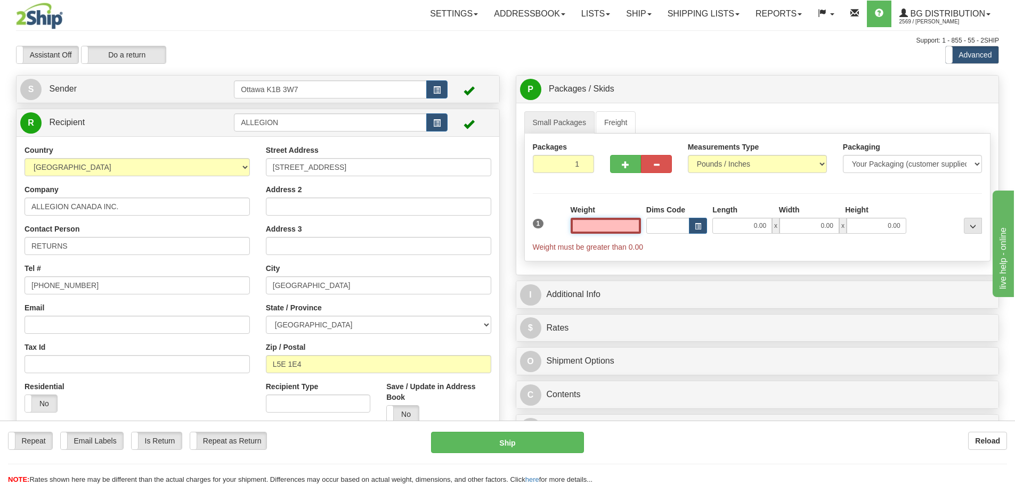
click at [599, 221] on input "text" at bounding box center [605, 226] width 70 height 16
type input "0.00"
click at [627, 165] on span "button" at bounding box center [625, 164] width 7 height 7
type input "2"
click at [979, 91] on span "Pack / Skid Level" at bounding box center [964, 89] width 49 height 7
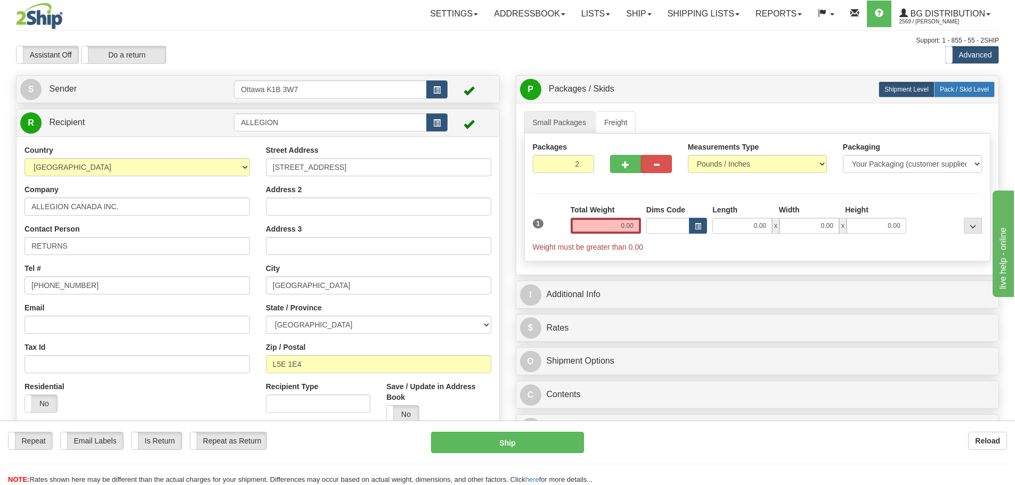
radio input "true"
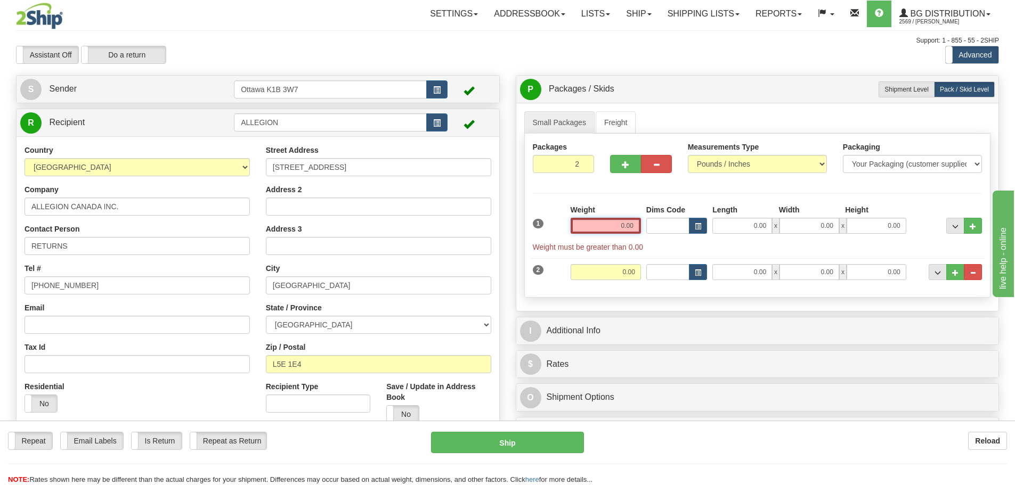
click at [600, 225] on input "0.00" at bounding box center [605, 226] width 70 height 16
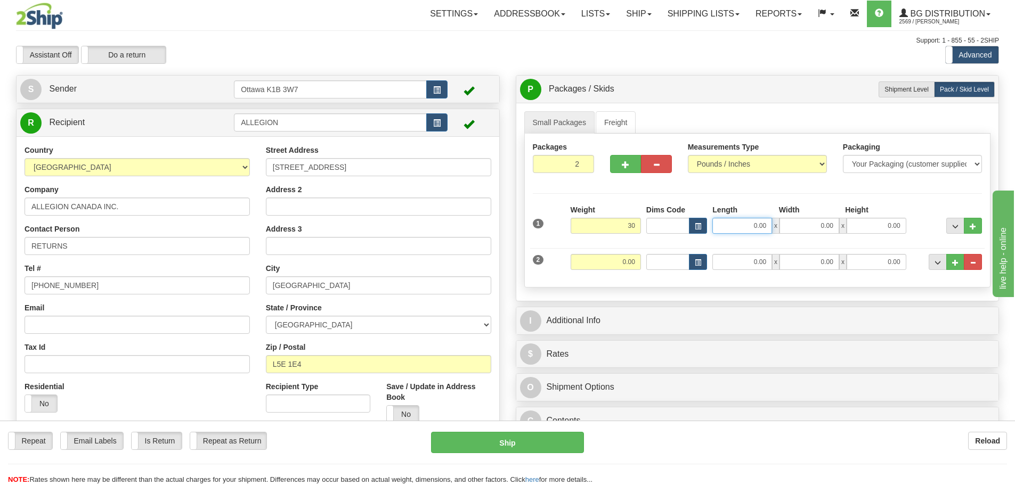
type input "30.00"
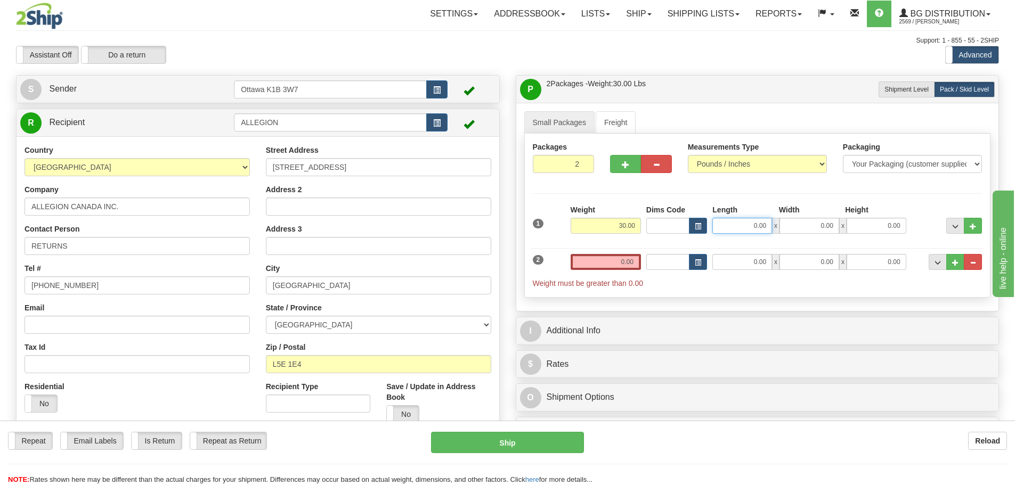
click at [754, 226] on input "0.00" at bounding box center [742, 226] width 60 height 16
type input "44.00"
click at [816, 231] on input "0.00" at bounding box center [809, 226] width 60 height 16
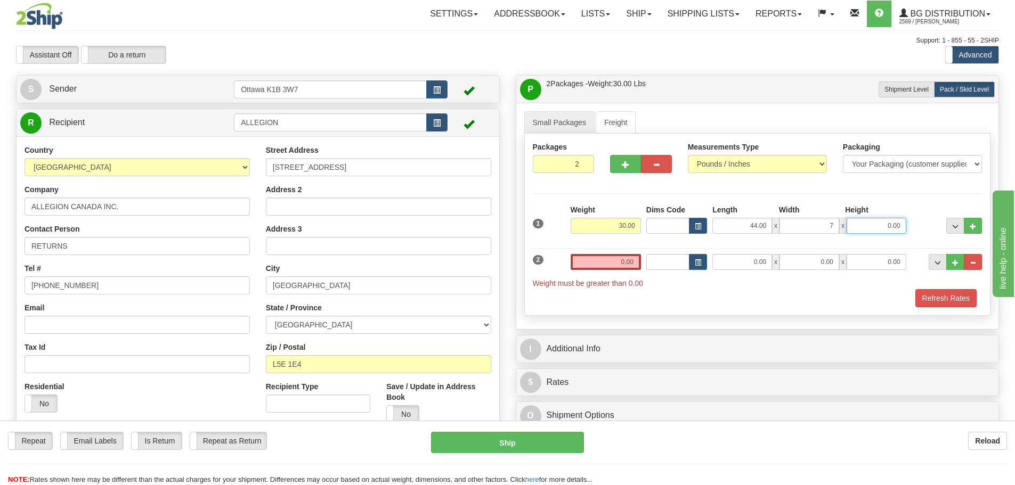
type input "7.00"
type input "4.00"
click at [599, 265] on input "0.00" at bounding box center [605, 262] width 70 height 16
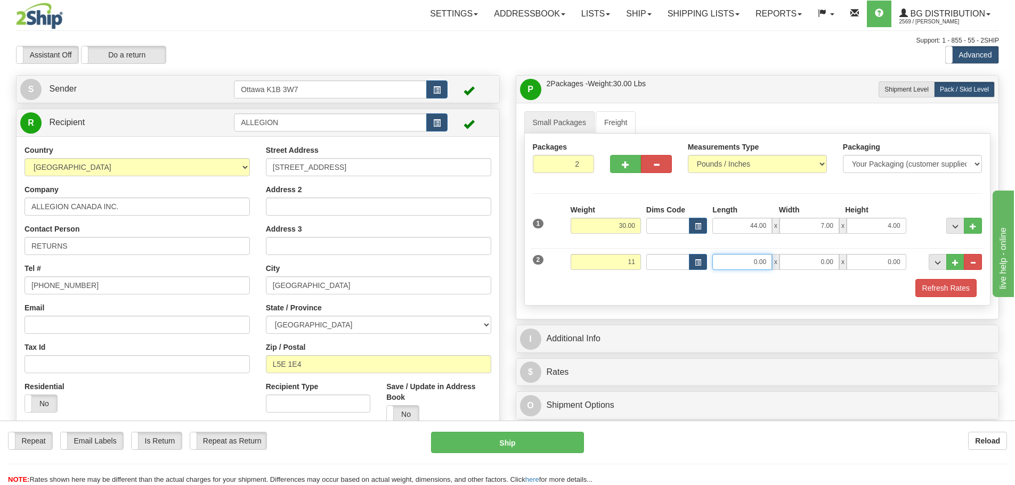
click at [737, 256] on input "0.00" at bounding box center [742, 262] width 60 height 16
type input "11.00"
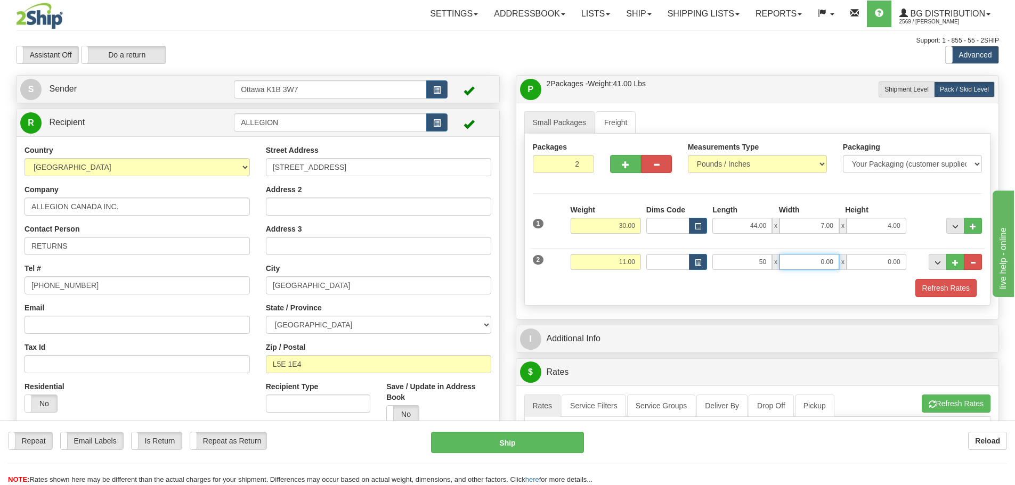
type input "50.00"
type input "0.00"
type input "4.50"
drag, startPoint x: 819, startPoint y: 263, endPoint x: 989, endPoint y: 295, distance: 173.4
click at [989, 295] on div "Packages 2 2 Measurements Type" at bounding box center [757, 220] width 467 height 172
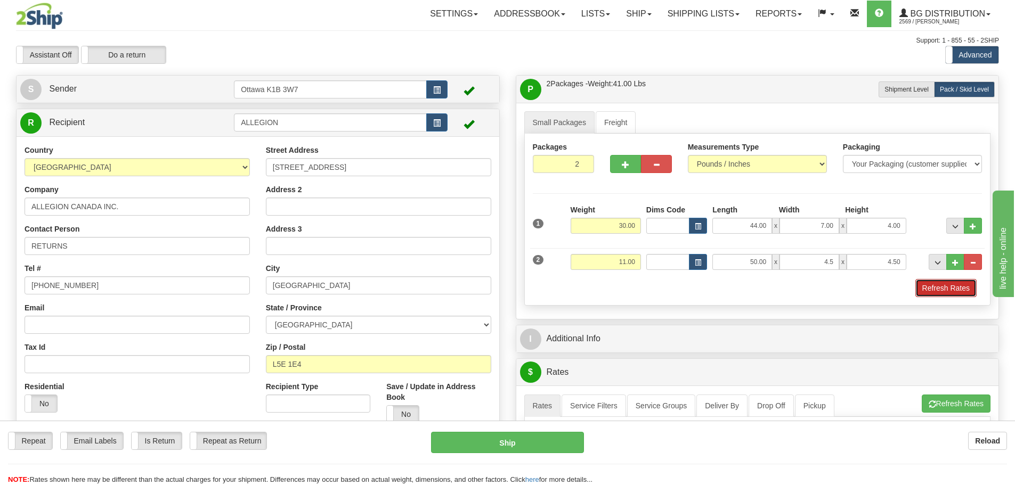
type input "4.50"
click at [960, 290] on button "Refresh Rates" at bounding box center [945, 288] width 61 height 18
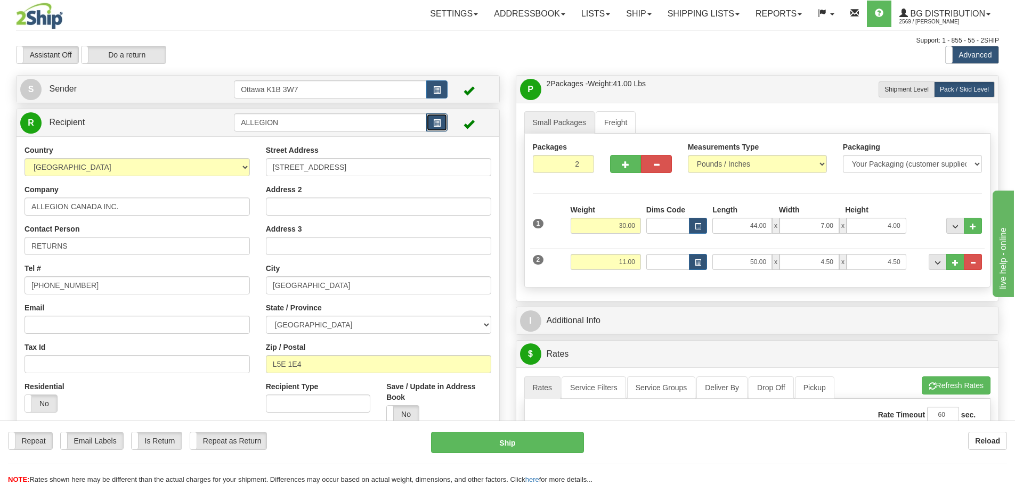
click at [444, 121] on button "button" at bounding box center [436, 122] width 21 height 18
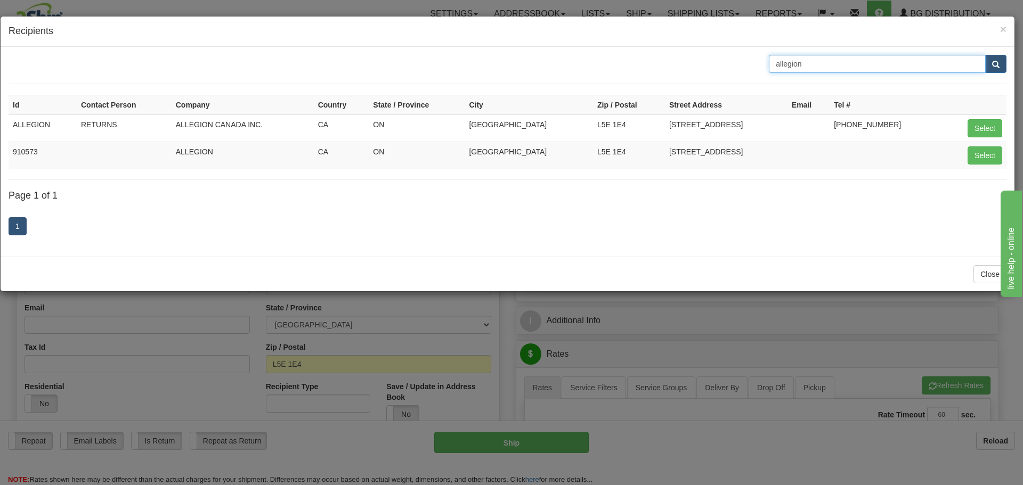
click at [846, 70] on input "allegion" at bounding box center [877, 64] width 217 height 18
drag, startPoint x: 846, startPoint y: 70, endPoint x: 733, endPoint y: 70, distance: 112.4
click at [733, 70] on div "allegion" at bounding box center [508, 64] width 1014 height 18
type input "KNC"
click at [987, 66] on button "submit" at bounding box center [995, 64] width 21 height 18
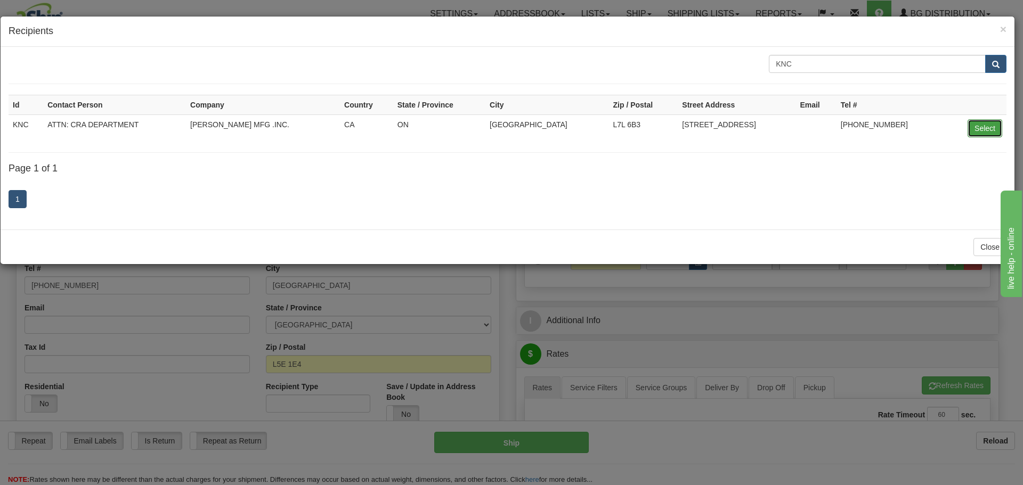
click at [968, 132] on button "Select" at bounding box center [984, 128] width 35 height 18
type input "KNC"
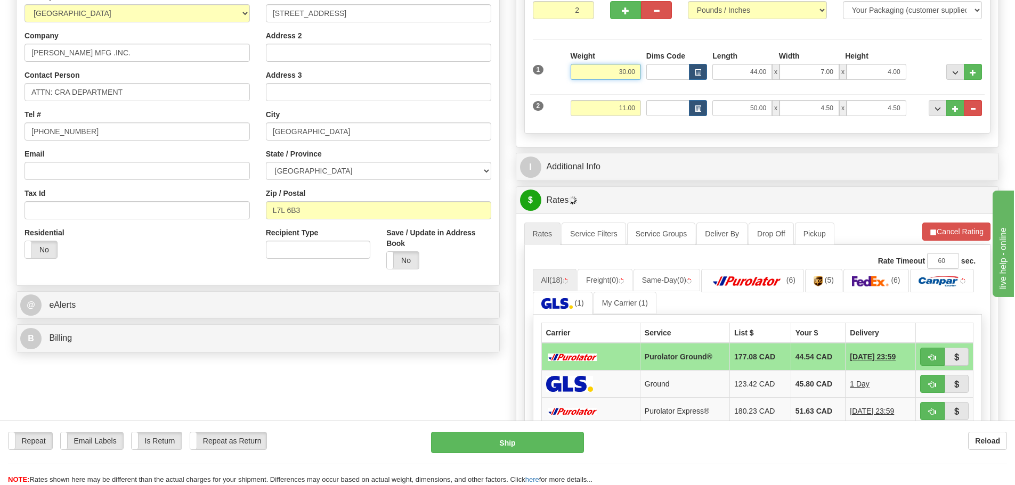
scroll to position [160, 0]
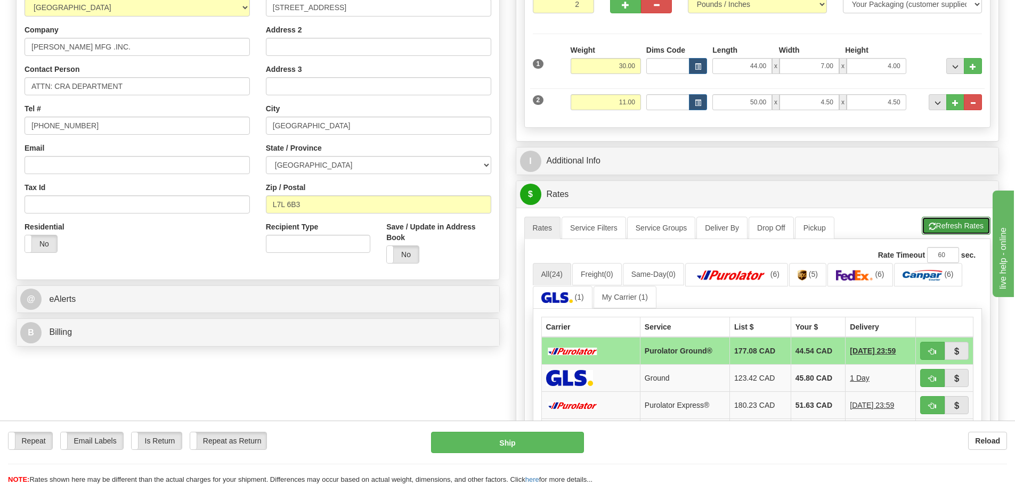
click at [961, 230] on button "Refresh Rates" at bounding box center [955, 226] width 69 height 18
click at [961, 230] on button "Cancel Rating" at bounding box center [956, 226] width 68 height 18
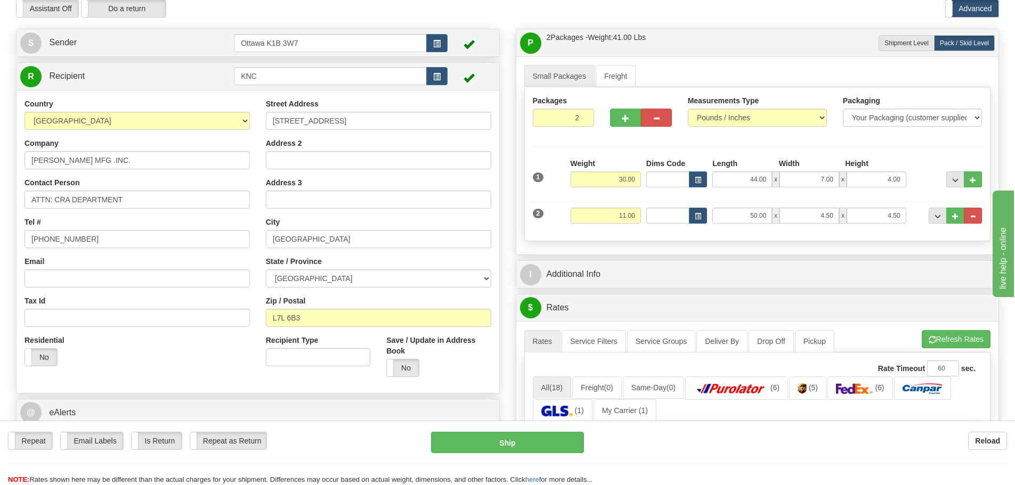
scroll to position [0, 0]
